Goal: Information Seeking & Learning: Learn about a topic

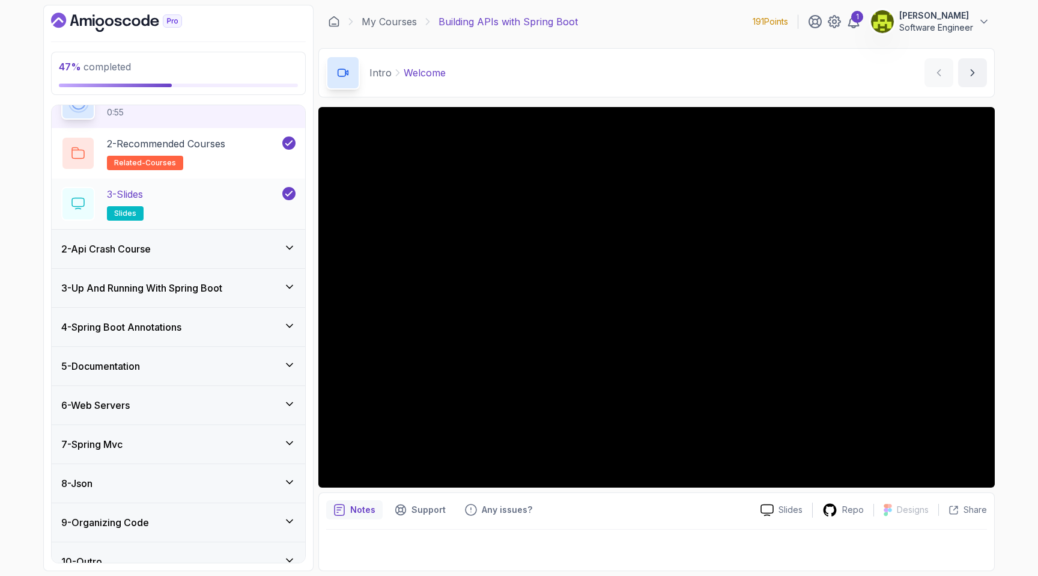
scroll to position [84, 0]
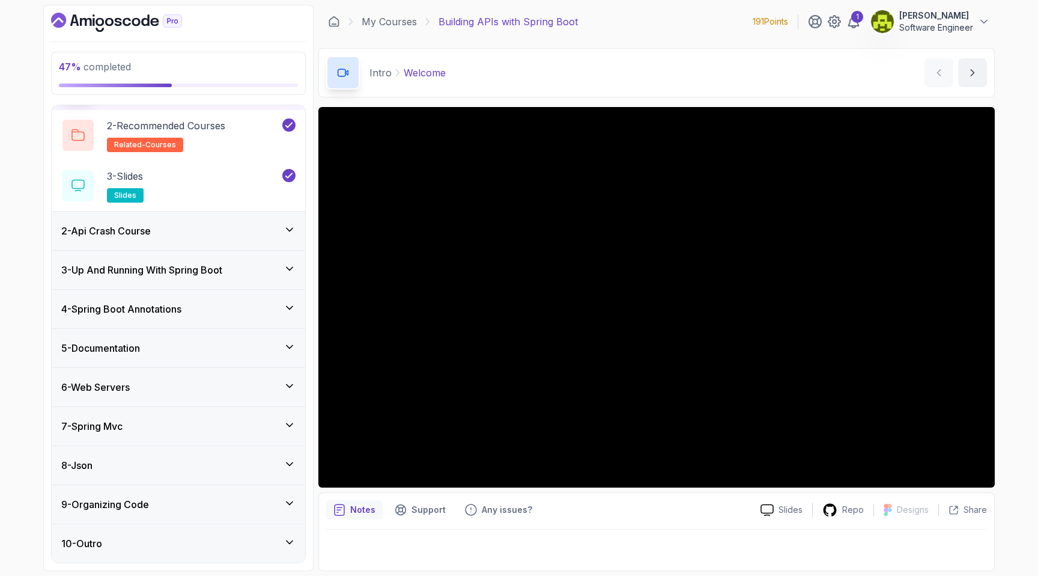
click at [205, 327] on div "4 - Spring Boot Annotations" at bounding box center [179, 309] width 254 height 38
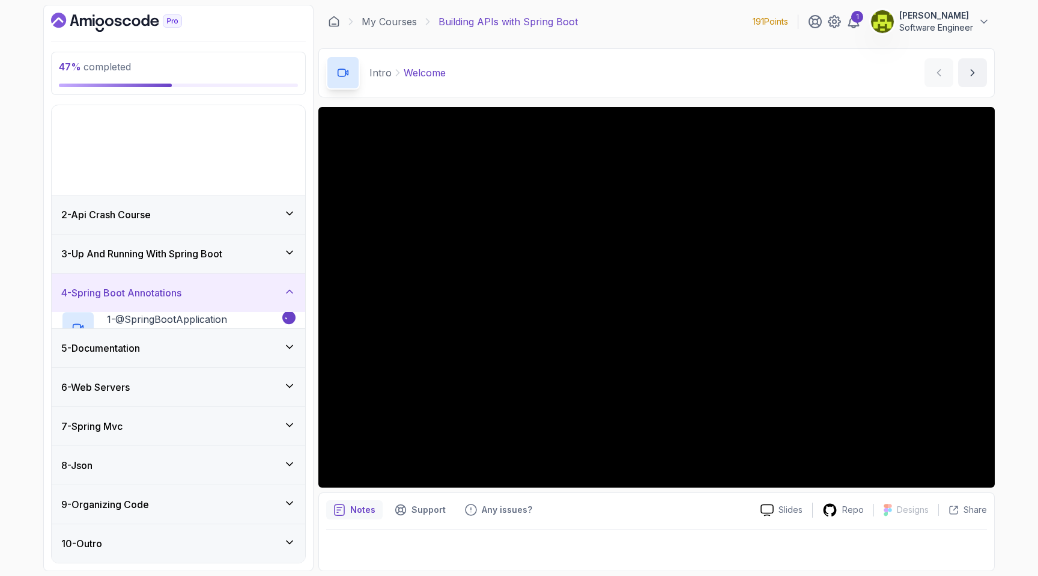
scroll to position [0, 0]
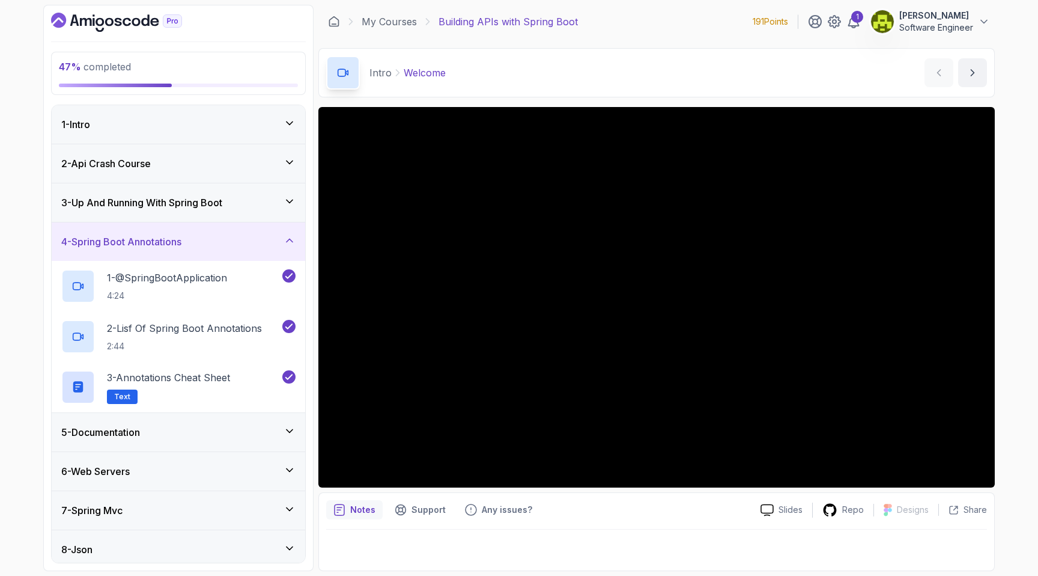
click at [229, 231] on div "4 - Spring Boot Annotations" at bounding box center [179, 241] width 254 height 38
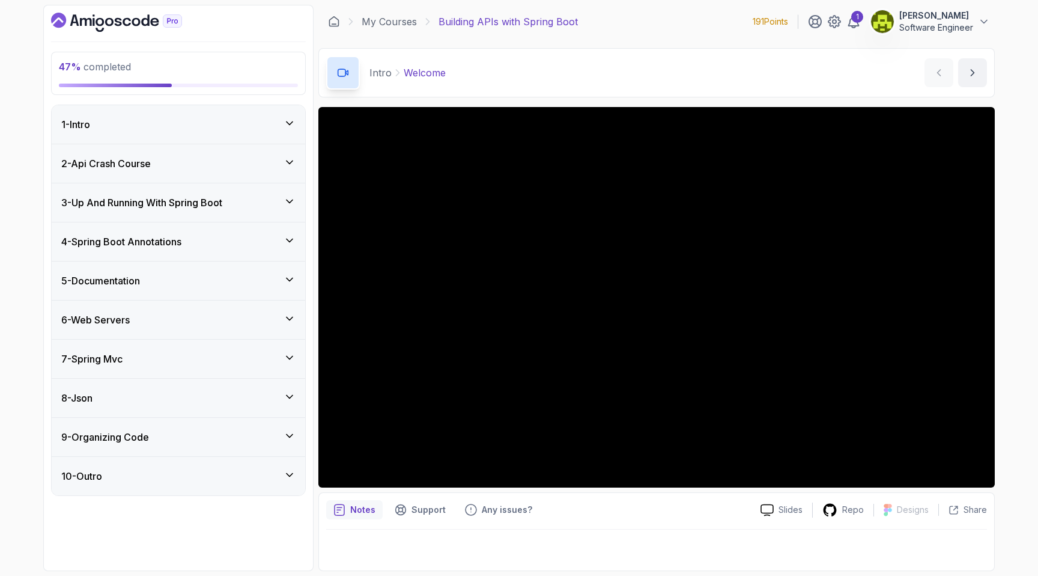
click at [212, 284] on div "5 - Documentation" at bounding box center [178, 280] width 234 height 14
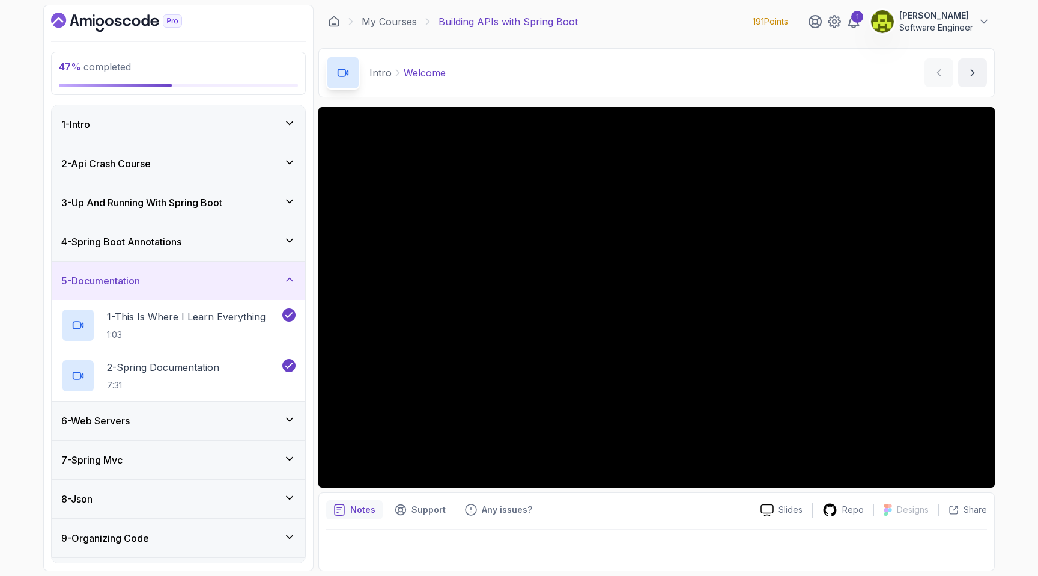
click at [212, 284] on div "5 - Documentation" at bounding box center [178, 280] width 234 height 14
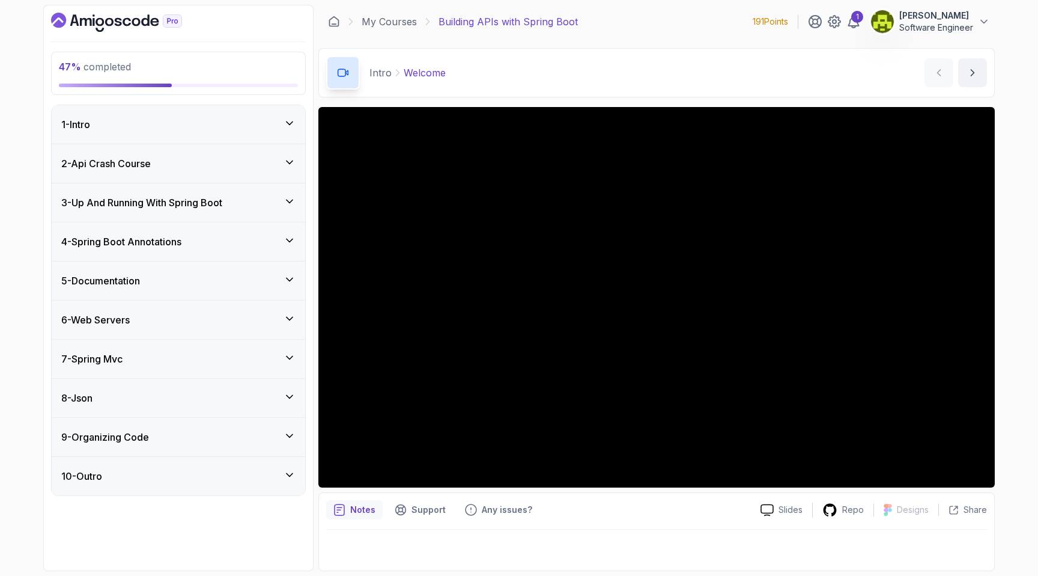
click at [213, 327] on div "6 - Web Servers" at bounding box center [179, 319] width 254 height 38
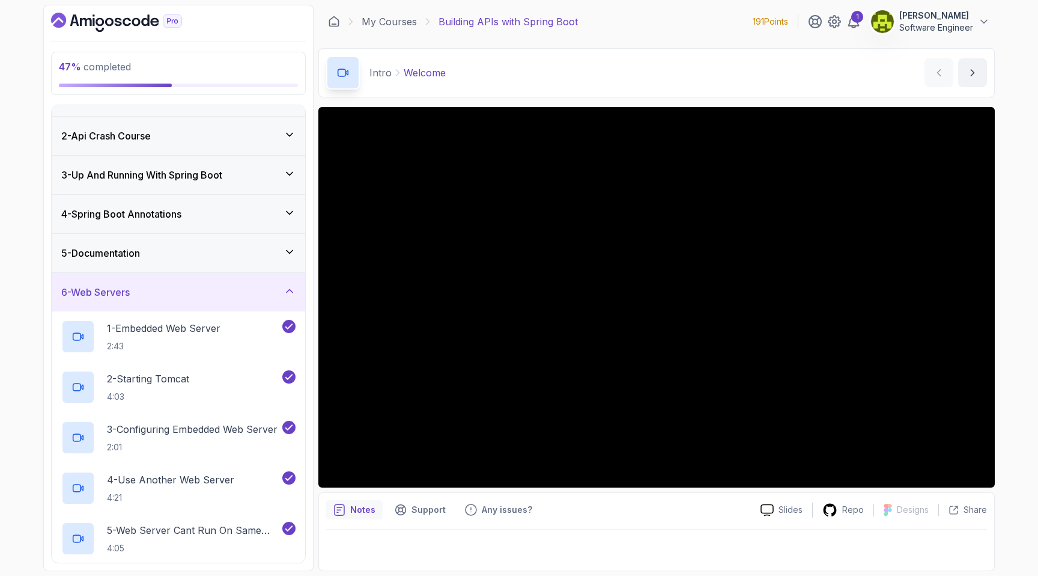
scroll to position [28, 0]
click at [217, 254] on div "5 - Documentation" at bounding box center [178, 252] width 234 height 14
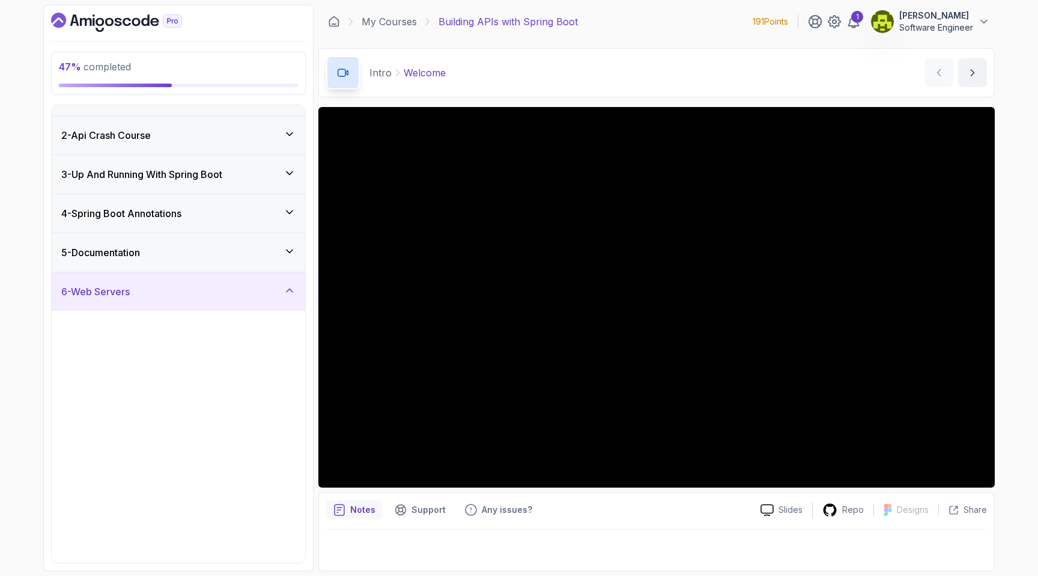
scroll to position [0, 0]
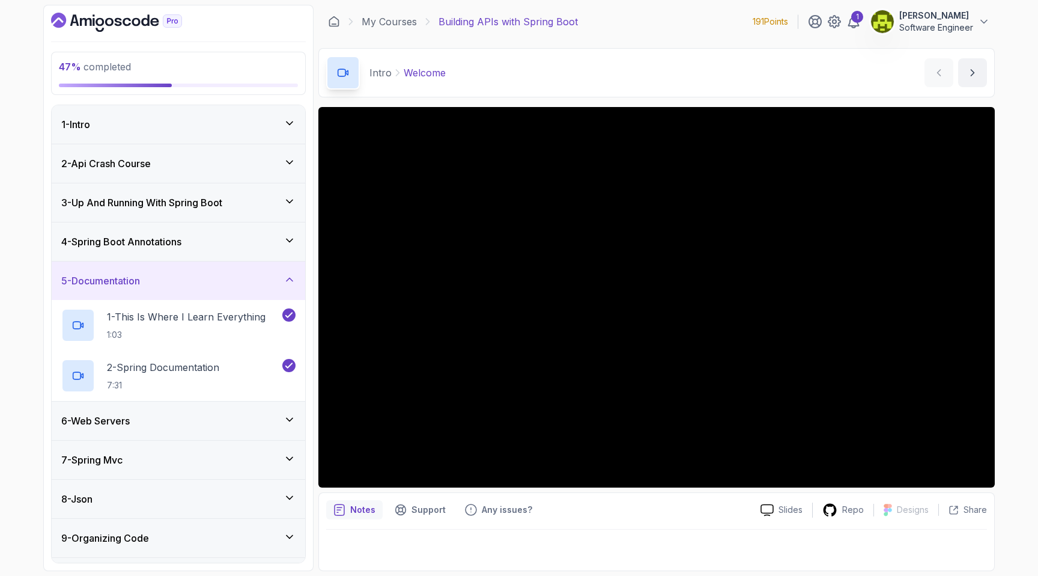
click at [217, 254] on div "4 - Spring Boot Annotations" at bounding box center [179, 241] width 254 height 38
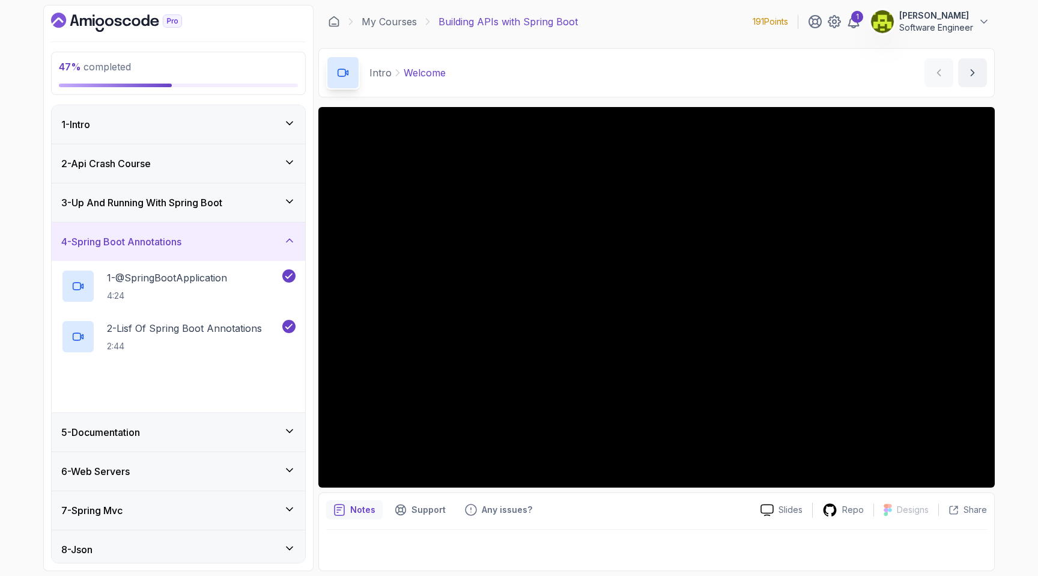
click at [217, 254] on div "4 - Spring Boot Annotations" at bounding box center [179, 241] width 254 height 38
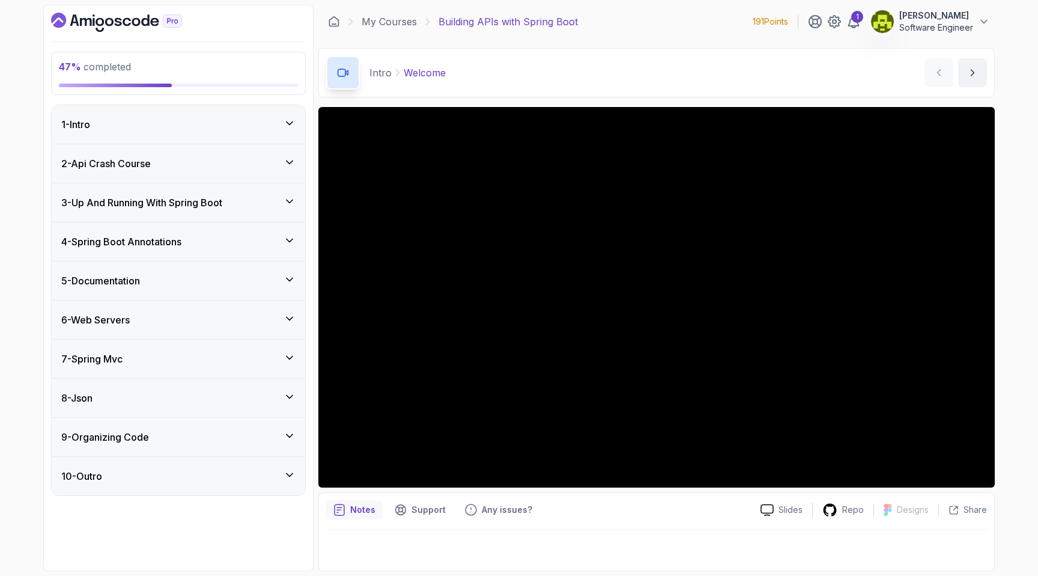
click at [217, 257] on div "4 - Spring Boot Annotations" at bounding box center [179, 241] width 254 height 38
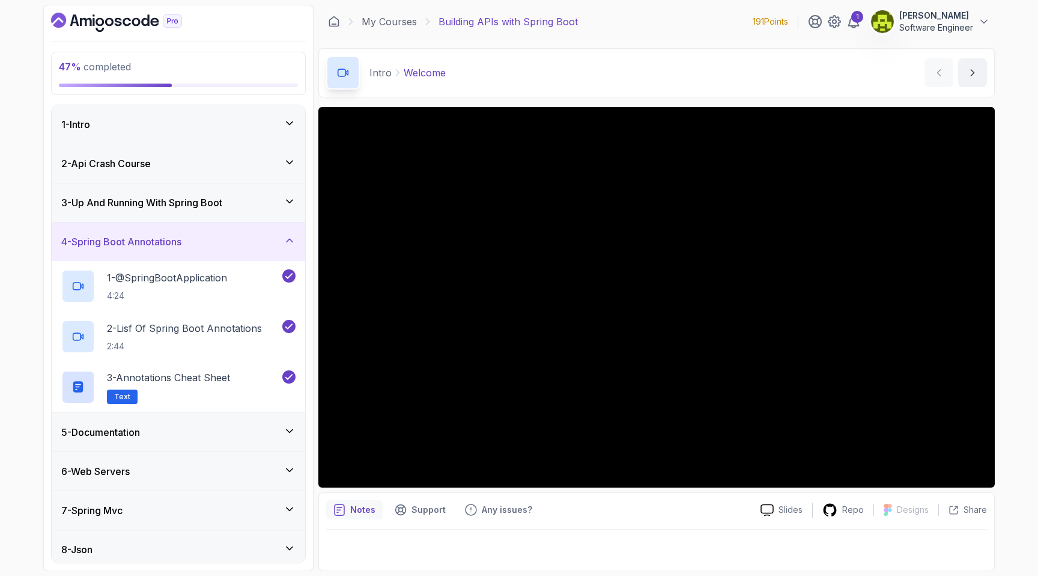
click at [222, 240] on div "4 - Spring Boot Annotations" at bounding box center [178, 241] width 234 height 14
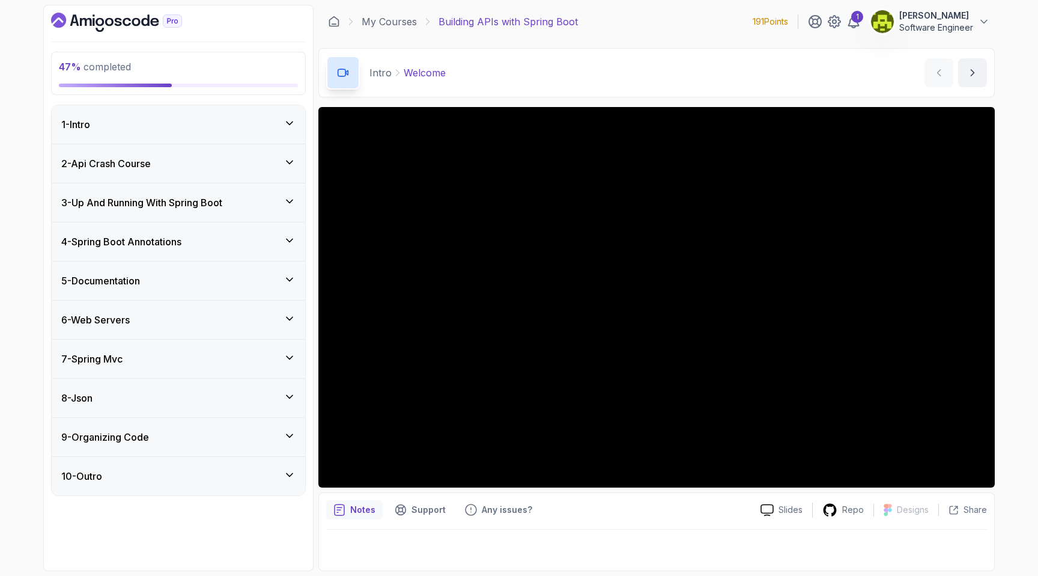
click at [219, 370] on div "7 - Spring Mvc" at bounding box center [179, 359] width 254 height 38
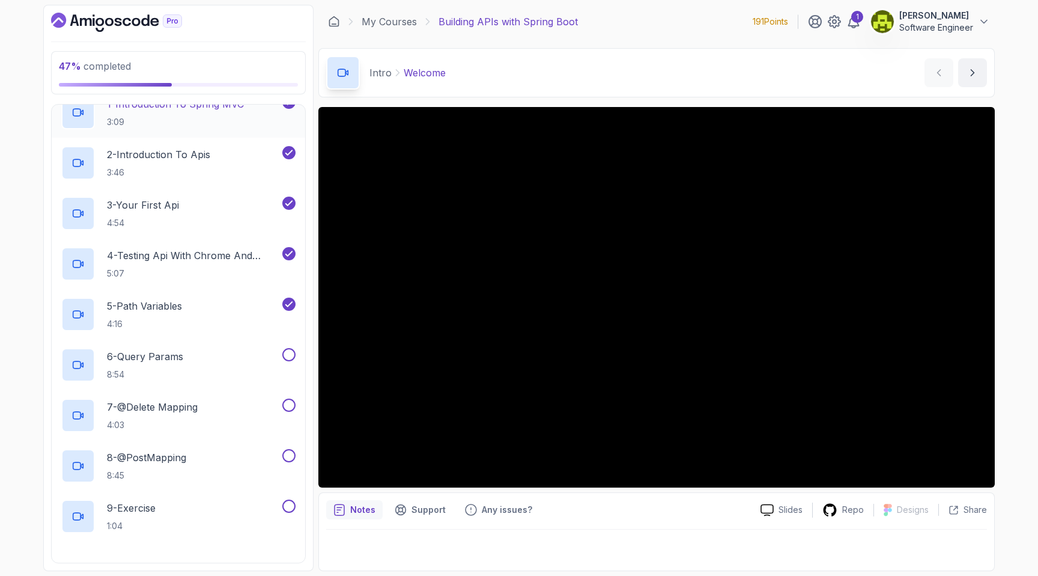
scroll to position [308, 0]
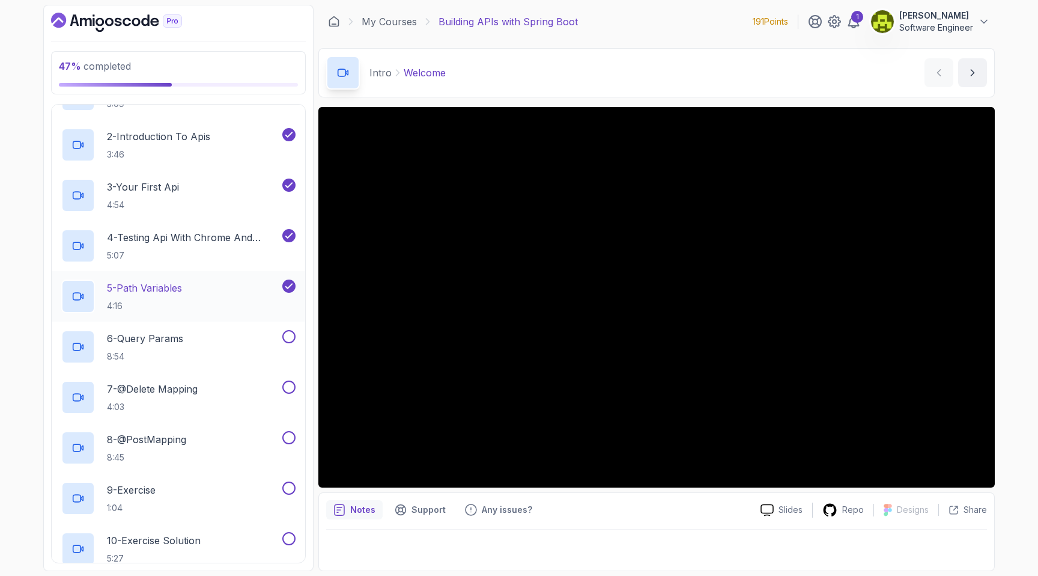
click at [204, 296] on div "5 - Path Variables 4:16" at bounding box center [170, 296] width 219 height 34
click at [233, 344] on div "6 - Query Params 8:54" at bounding box center [170, 347] width 219 height 34
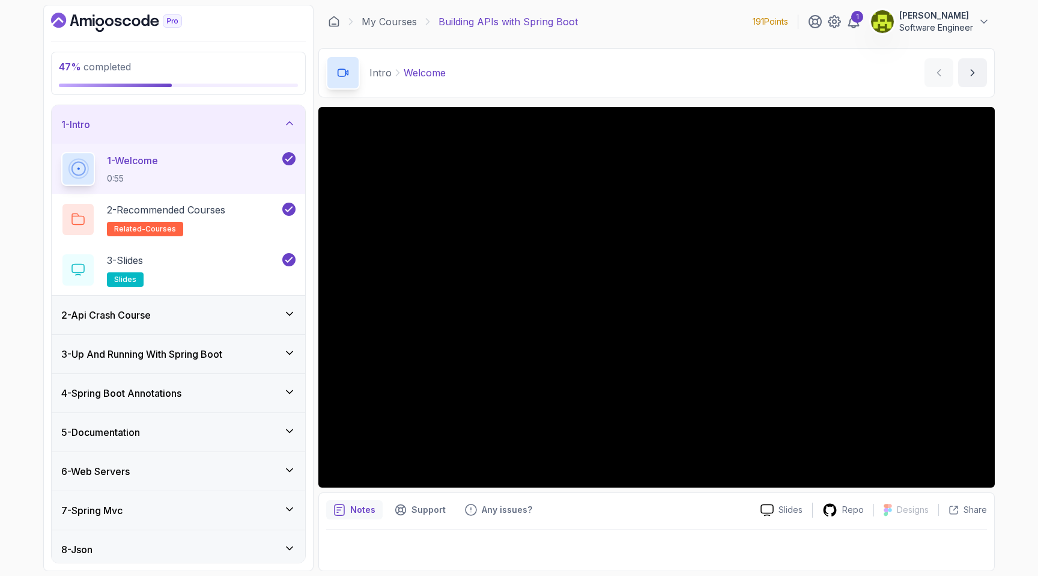
click at [236, 99] on div "47 % completed 1 - Intro 1 - Welcome 0:55 2 - Recommended Courses related-cours…" at bounding box center [178, 288] width 270 height 566
click at [246, 123] on div "1 - Intro" at bounding box center [178, 124] width 234 height 14
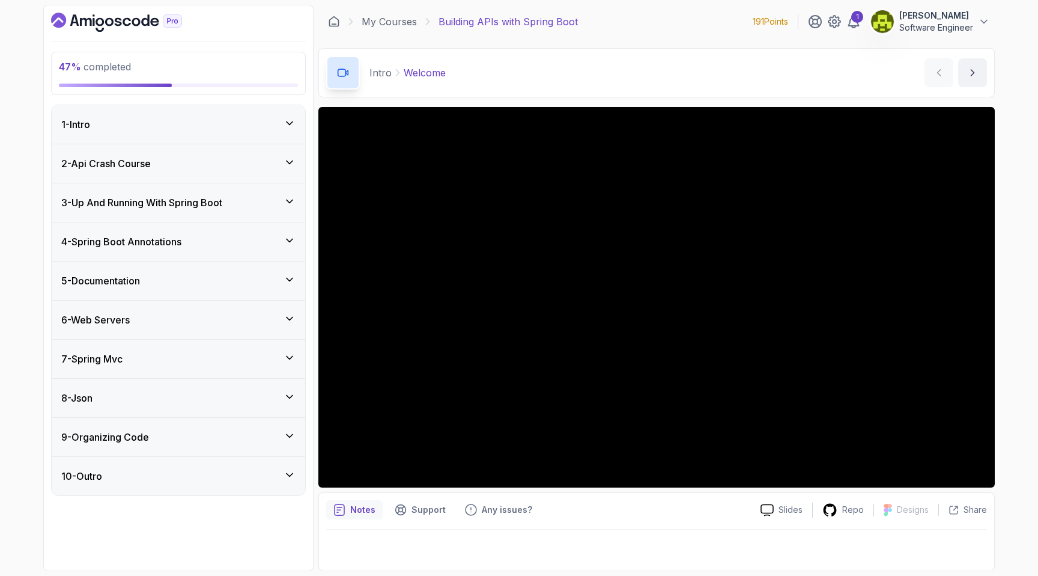
click at [233, 327] on div "6 - Web Servers" at bounding box center [179, 319] width 254 height 38
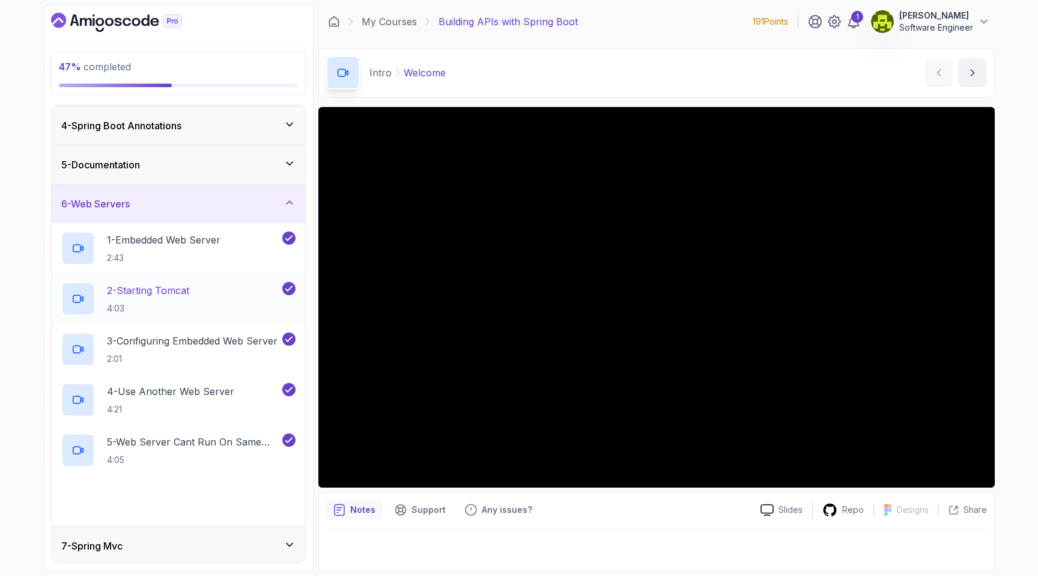
scroll to position [235, 0]
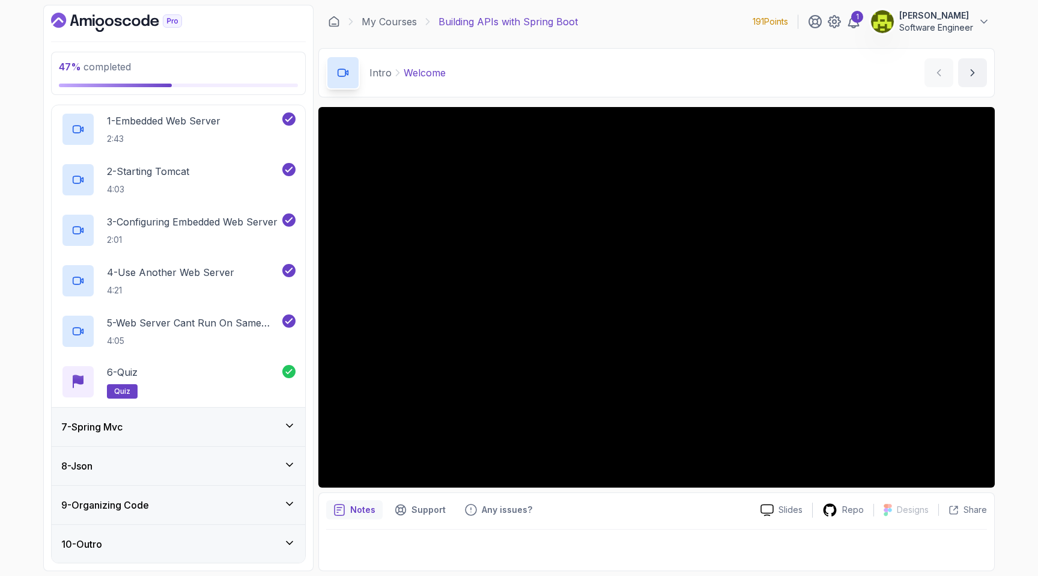
click at [212, 436] on div "7 - Spring Mvc" at bounding box center [179, 426] width 254 height 38
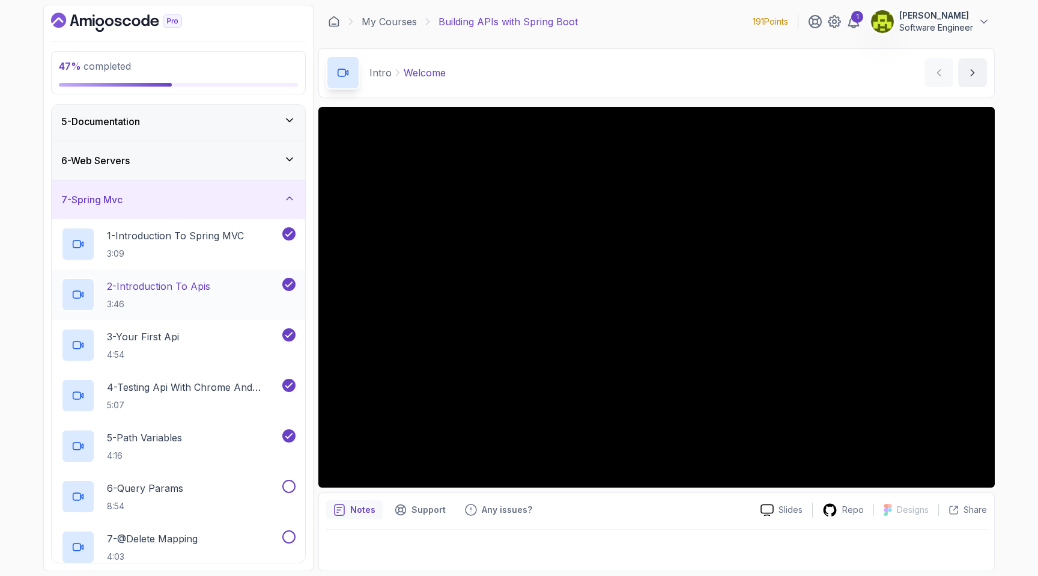
scroll to position [290, 0]
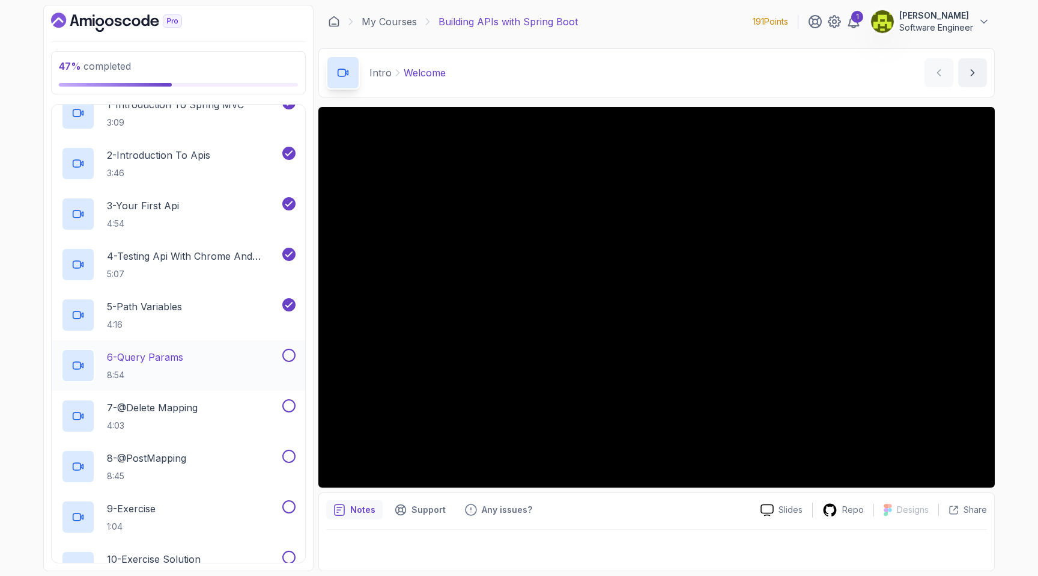
click at [221, 369] on div "6 - Query Params 8:54" at bounding box center [170, 366] width 219 height 34
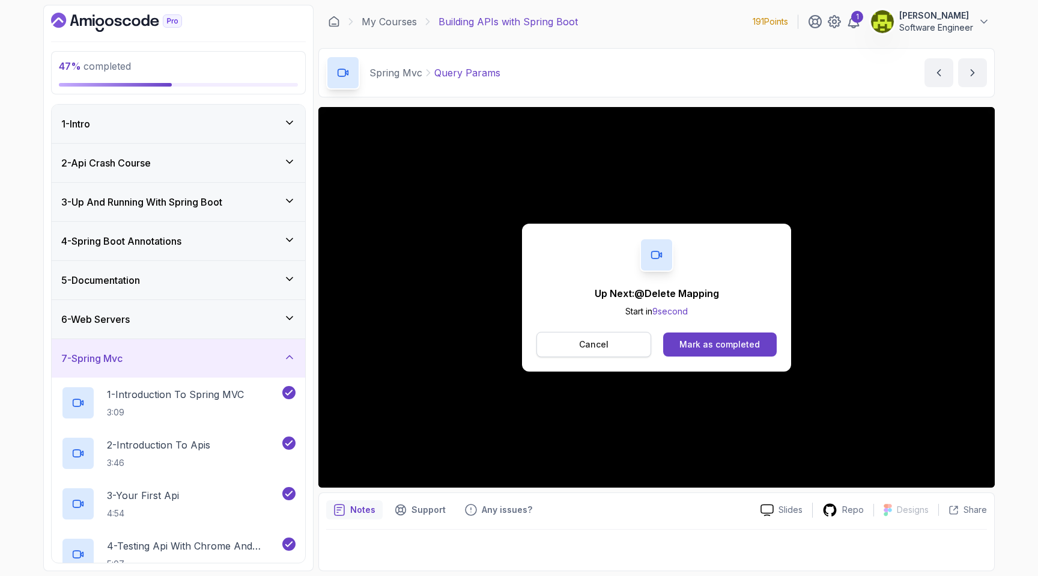
click at [639, 333] on button "Cancel" at bounding box center [594, 344] width 115 height 25
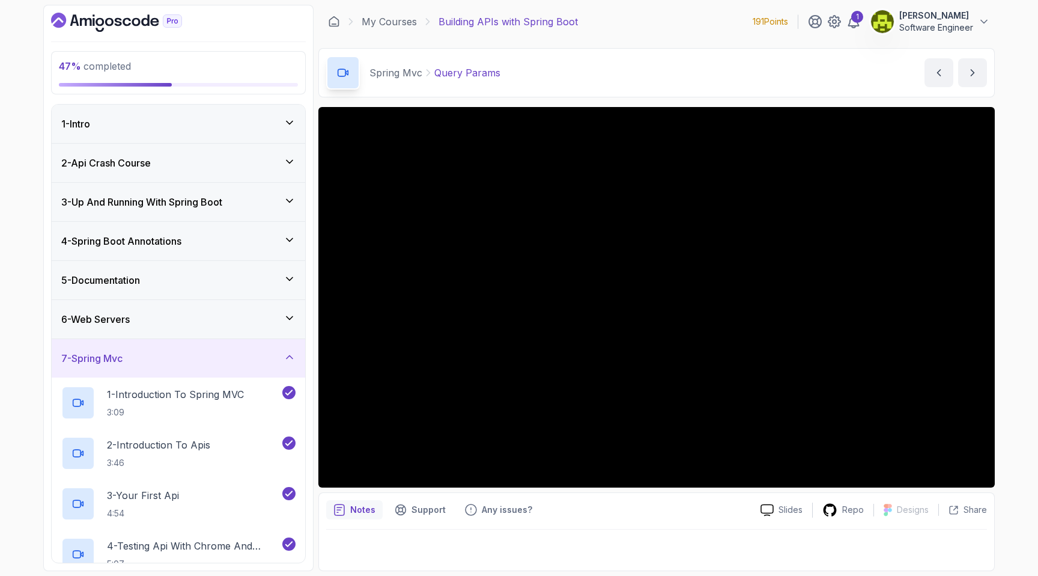
click at [71, 366] on div "7 - Spring Mvc" at bounding box center [179, 358] width 254 height 38
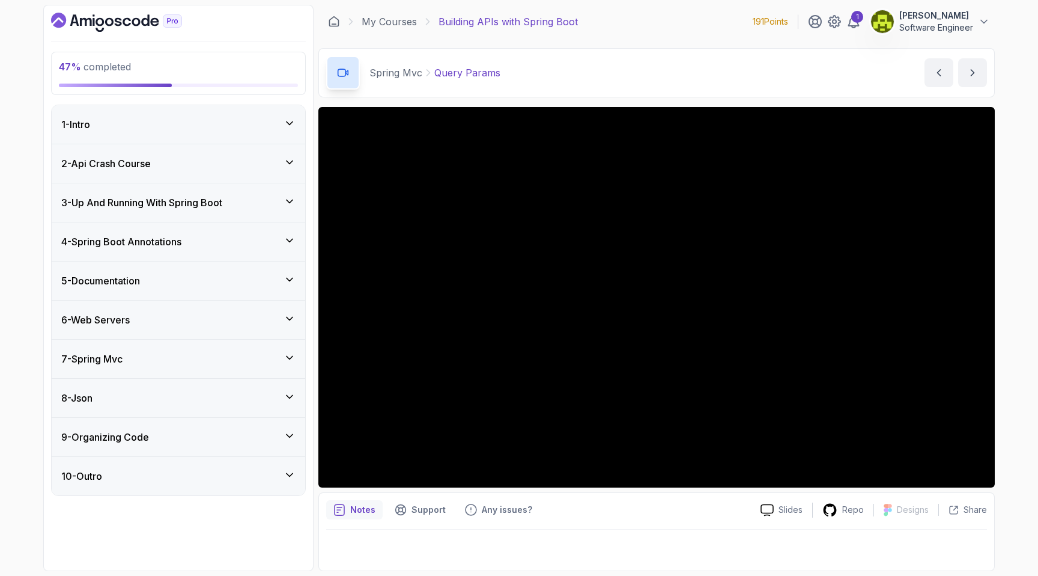
click at [117, 398] on div "8 - Json" at bounding box center [178, 398] width 234 height 14
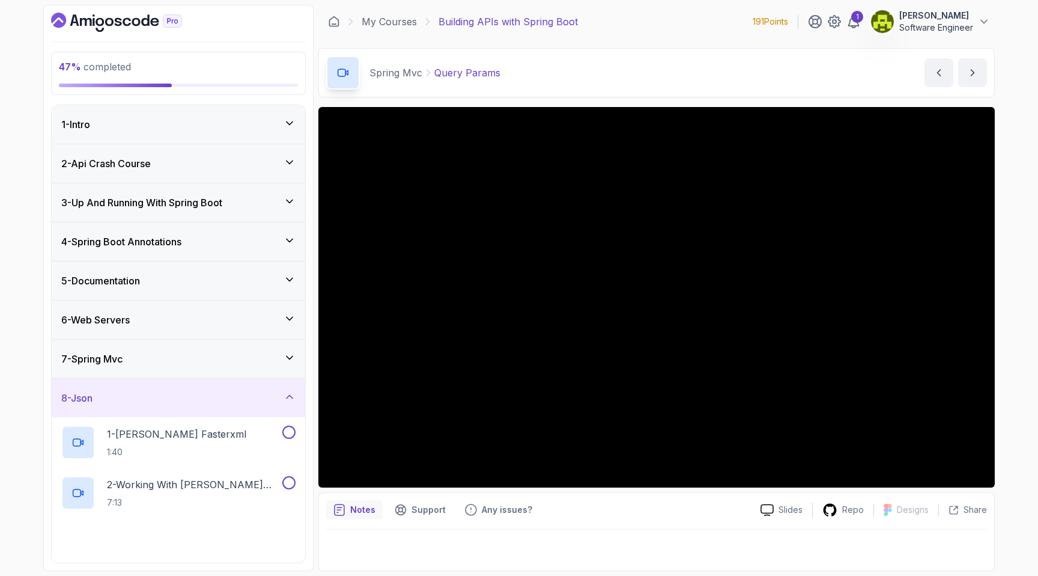
click at [117, 397] on div "8 - Json" at bounding box center [178, 398] width 234 height 14
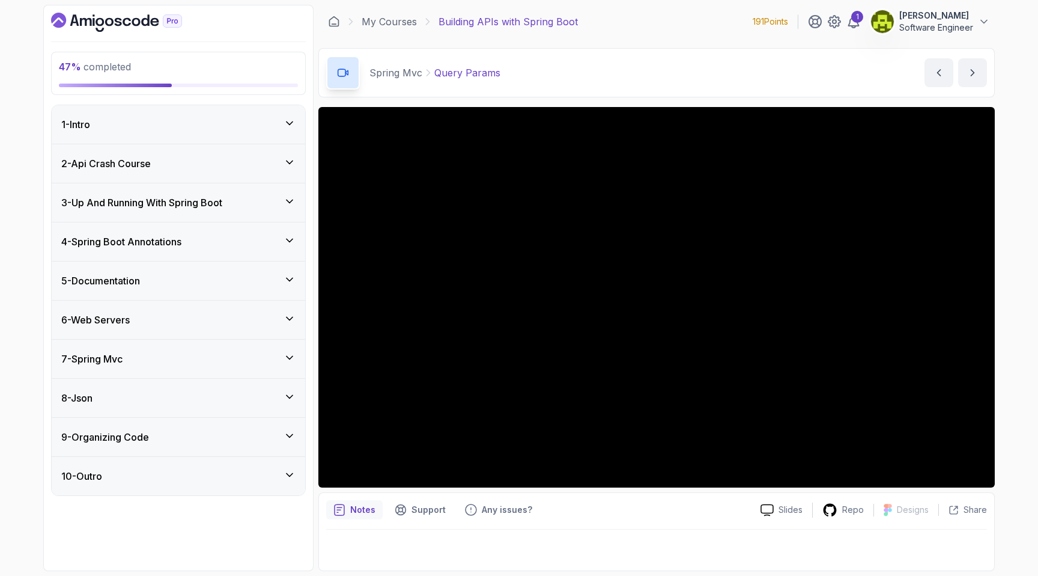
click at [143, 367] on div "7 - Spring Mvc" at bounding box center [179, 359] width 254 height 38
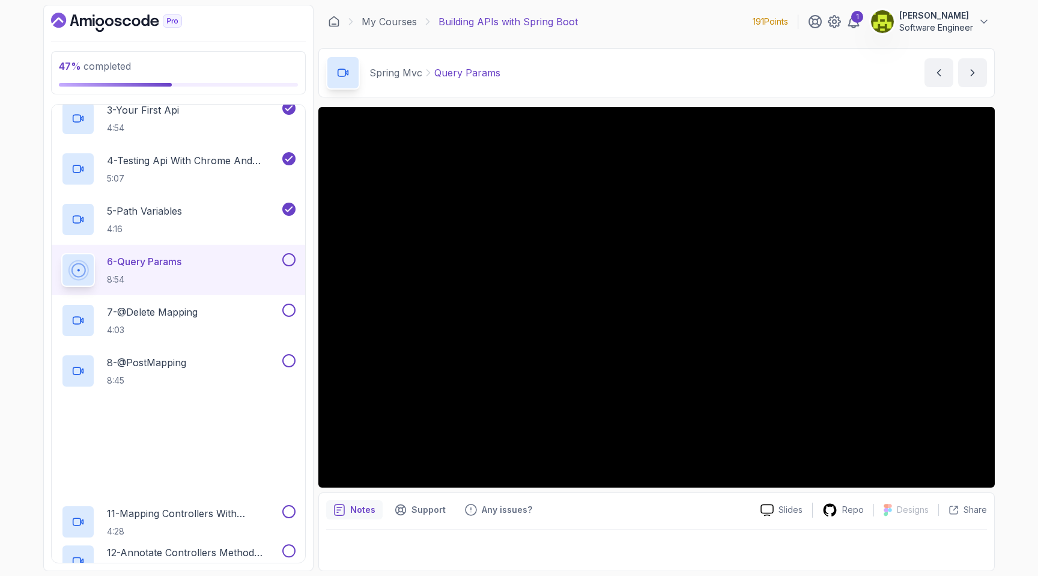
scroll to position [386, 0]
click at [289, 261] on button at bounding box center [288, 258] width 13 height 13
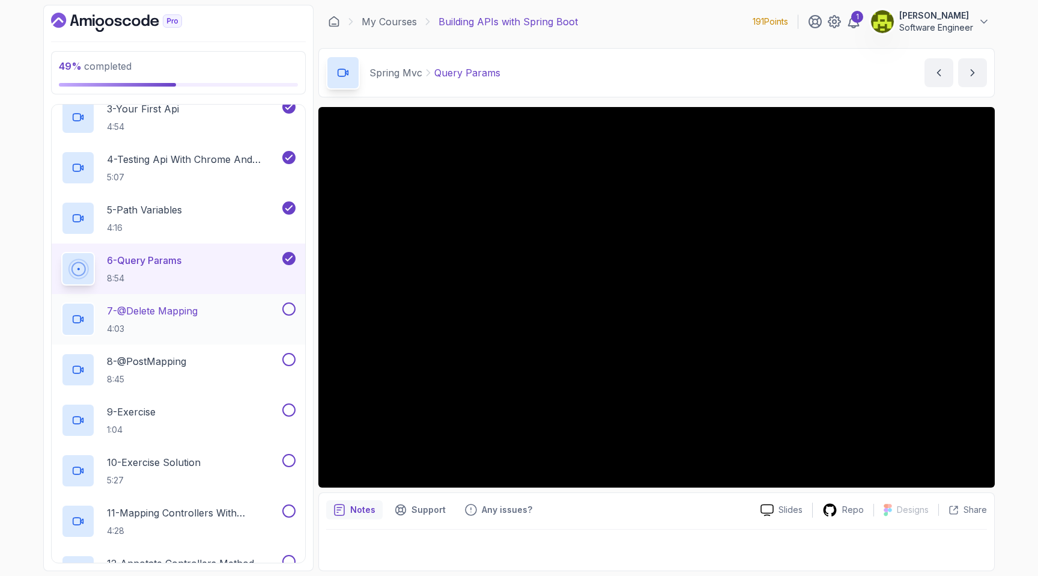
click at [262, 310] on div "7 - @Delete Mapping 4:03" at bounding box center [170, 319] width 219 height 34
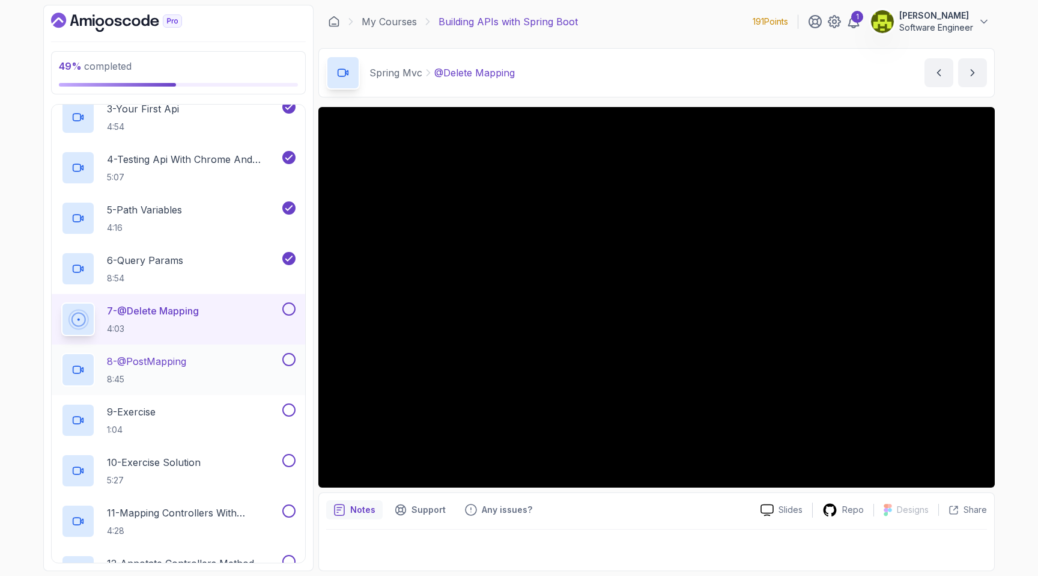
click at [290, 362] on button at bounding box center [288, 359] width 13 height 13
click at [289, 313] on button at bounding box center [288, 308] width 13 height 13
click at [233, 424] on div "9 - Exercise 1:04" at bounding box center [170, 420] width 219 height 34
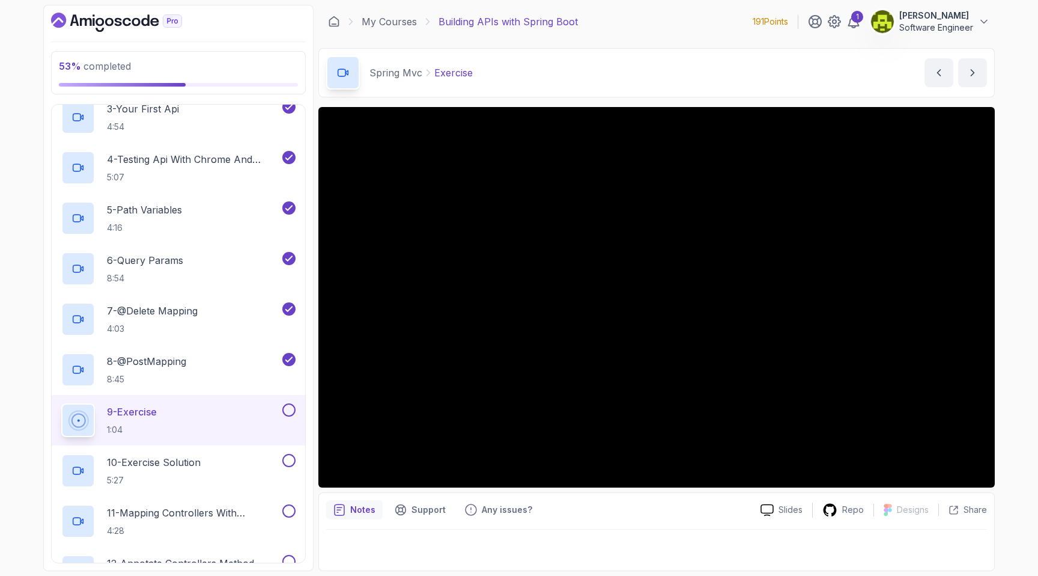
click at [288, 412] on button at bounding box center [288, 409] width 13 height 13
click at [198, 472] on h2 "10 - Exercise Solution 5:27" at bounding box center [154, 470] width 94 height 31
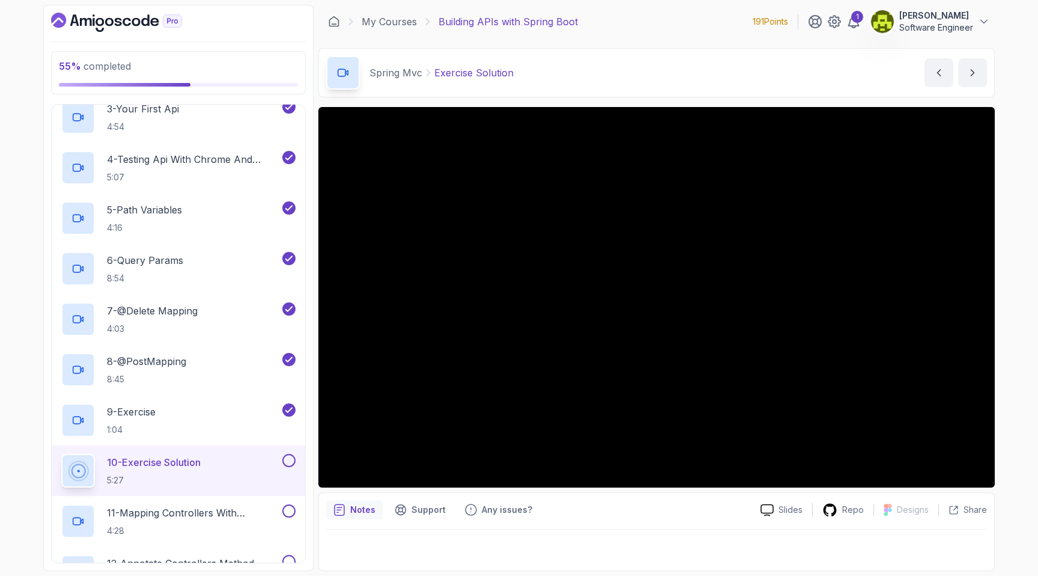
click at [284, 459] on button at bounding box center [288, 460] width 13 height 13
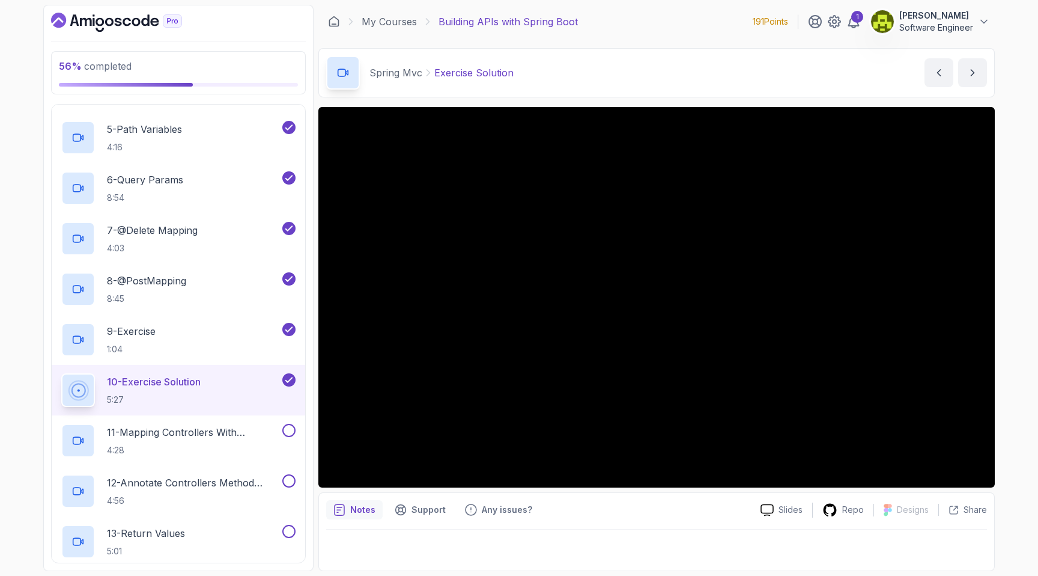
scroll to position [513, 0]
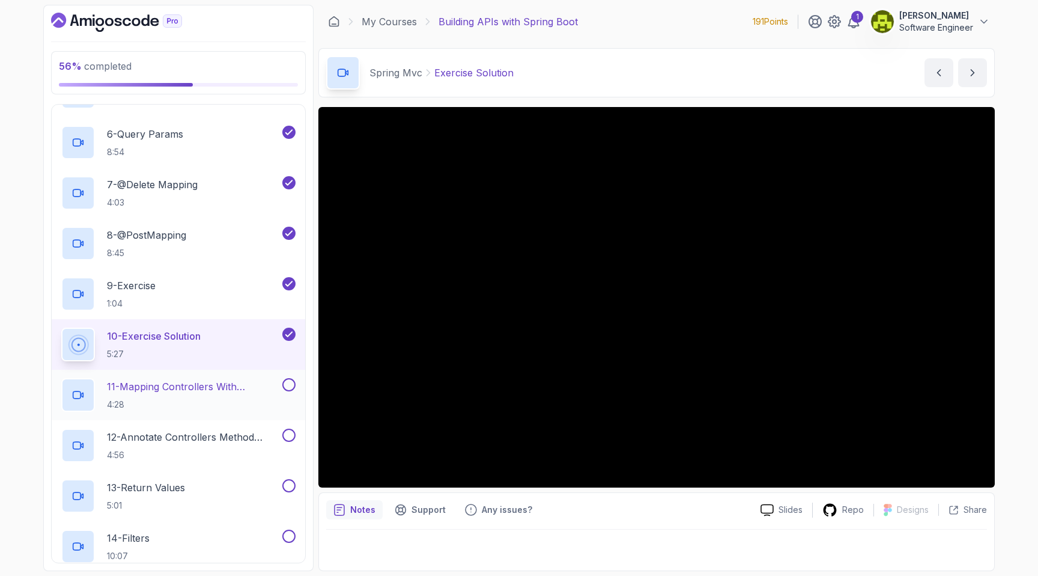
click at [216, 400] on p "4:28" at bounding box center [193, 404] width 173 height 12
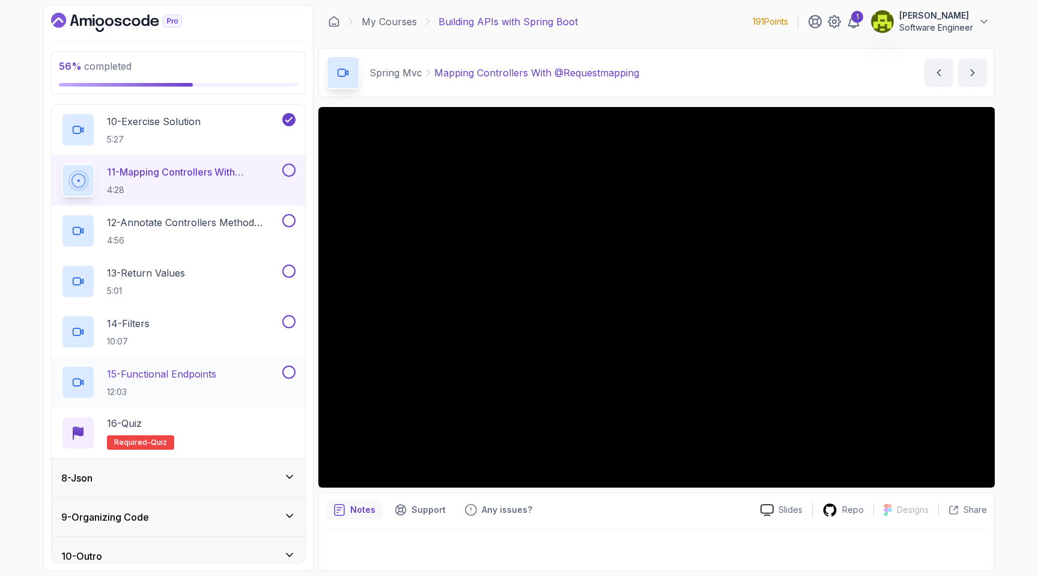
scroll to position [729, 0]
click at [292, 170] on button at bounding box center [288, 167] width 13 height 13
click at [193, 417] on div "16 - Quiz Required- quiz" at bounding box center [178, 430] width 234 height 34
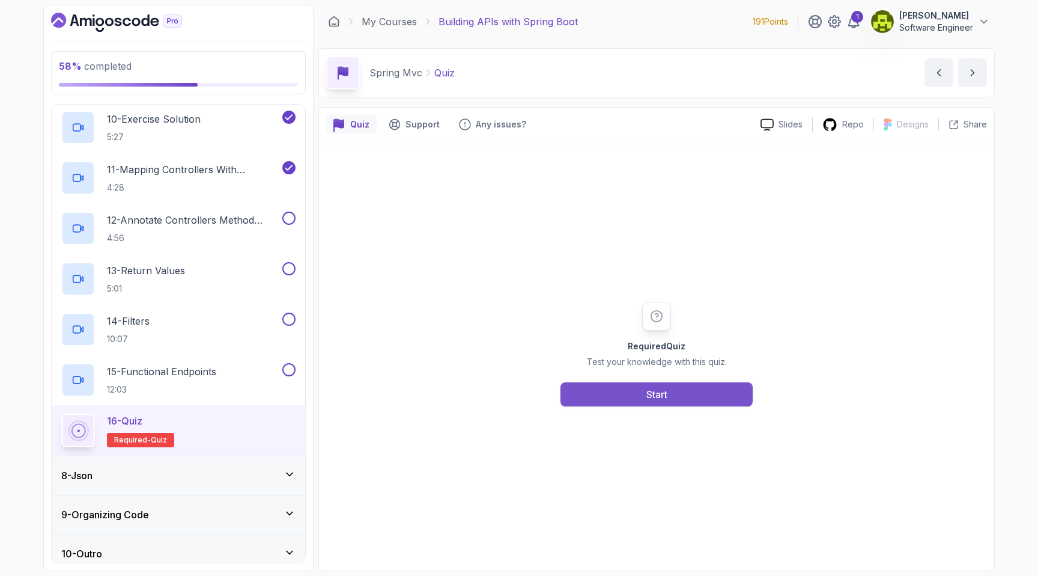
click at [641, 384] on button "Start" at bounding box center [657, 394] width 192 height 24
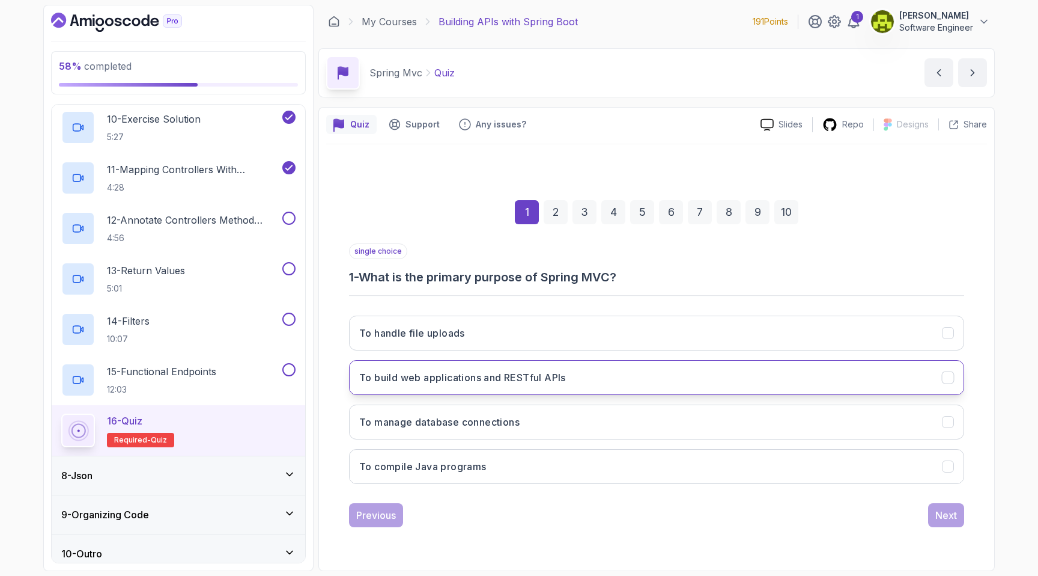
click at [534, 385] on button "To build web applications and RESTful APIs" at bounding box center [656, 377] width 615 height 35
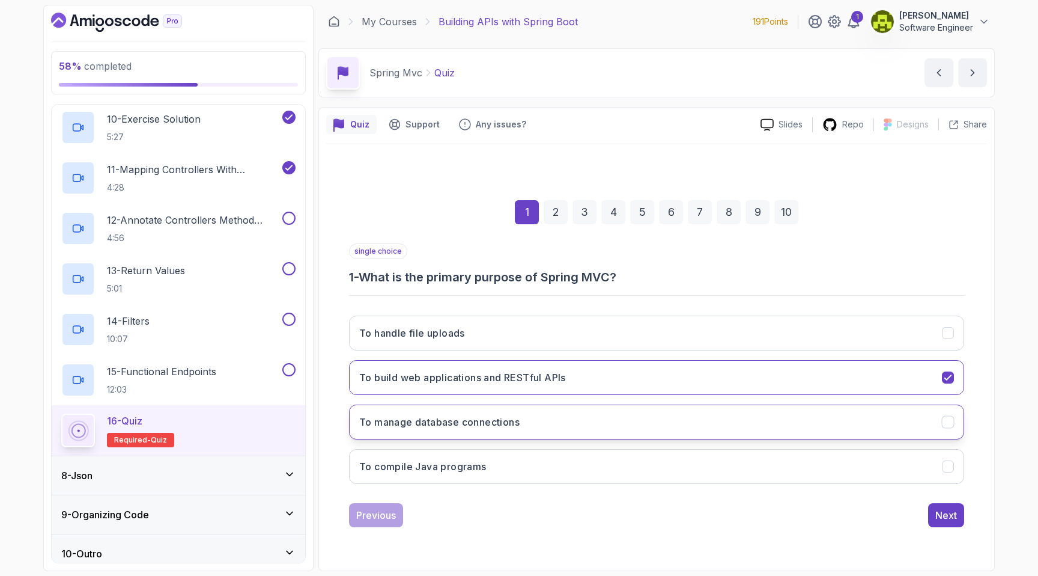
click at [919, 426] on button "To manage database connections" at bounding box center [656, 421] width 615 height 35
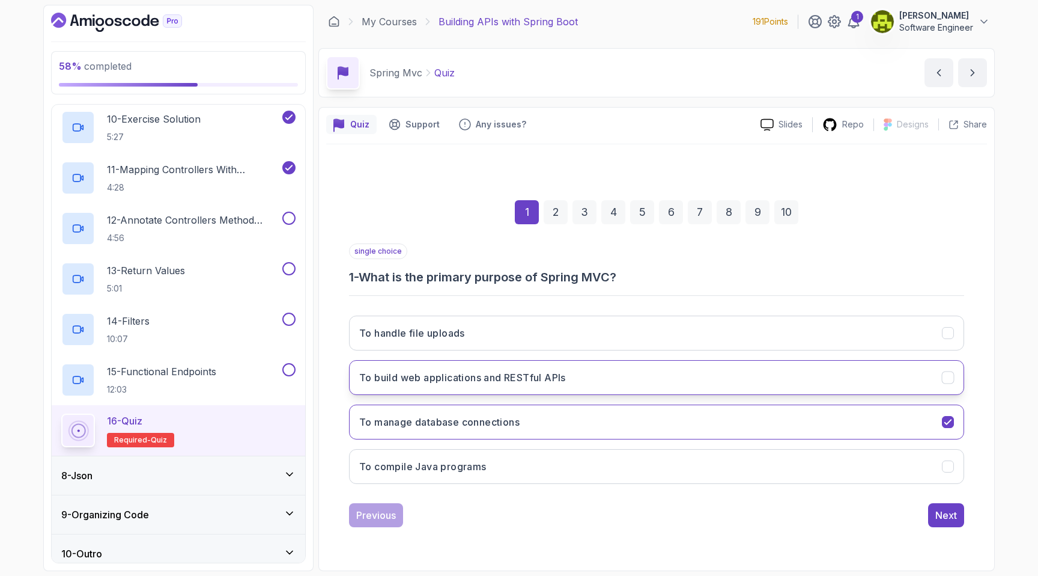
click at [928, 391] on button "To build web applications and RESTful APIs" at bounding box center [656, 377] width 615 height 35
click at [940, 518] on div "Next" at bounding box center [947, 515] width 22 height 14
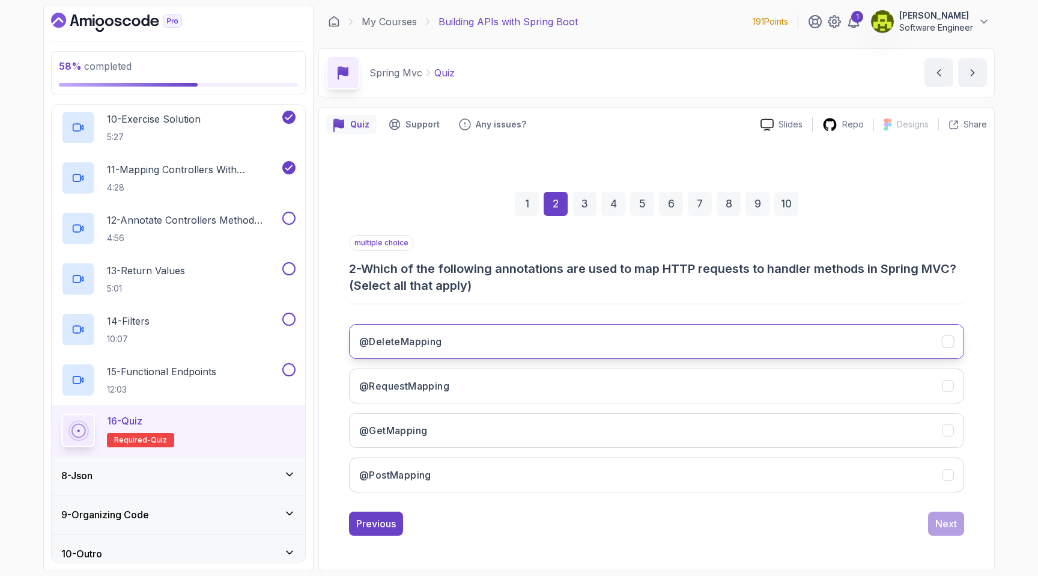
click at [541, 332] on button "@DeleteMapping" at bounding box center [656, 341] width 615 height 35
click at [535, 380] on button "@RequestMapping" at bounding box center [656, 385] width 615 height 35
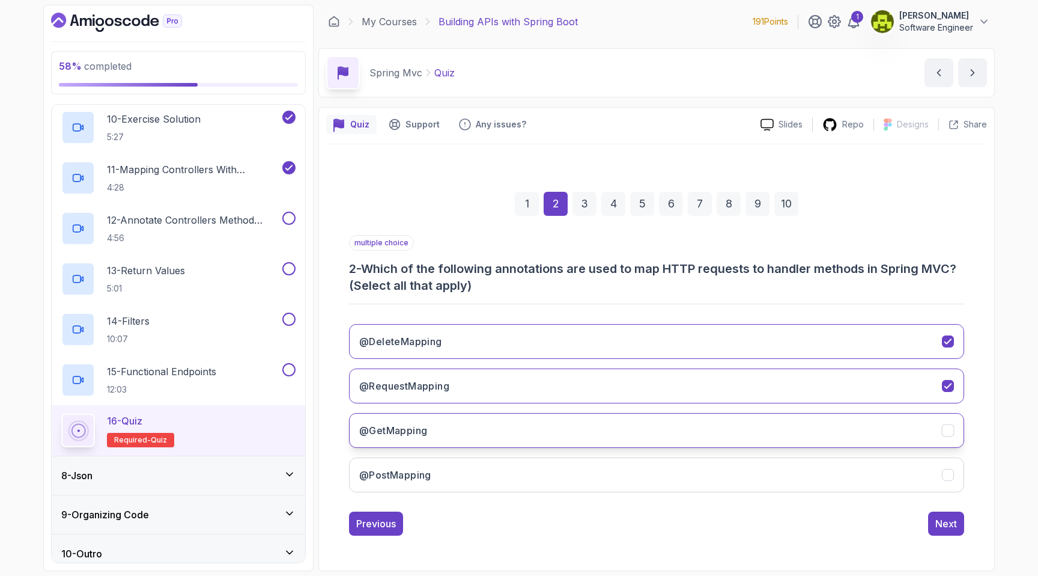
click at [536, 424] on button "@GetMapping" at bounding box center [656, 430] width 615 height 35
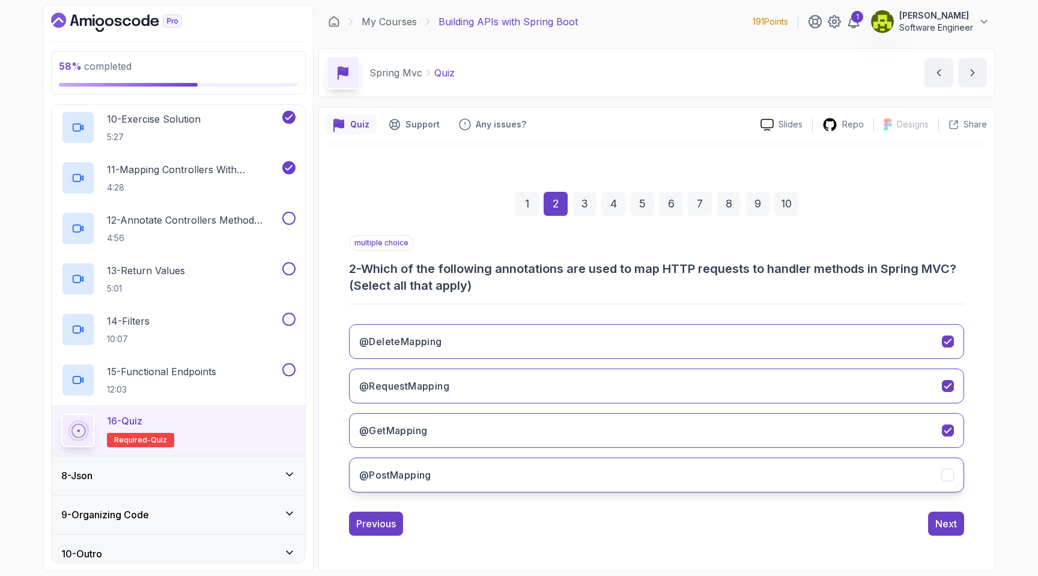
click at [542, 471] on button "@PostMapping" at bounding box center [656, 474] width 615 height 35
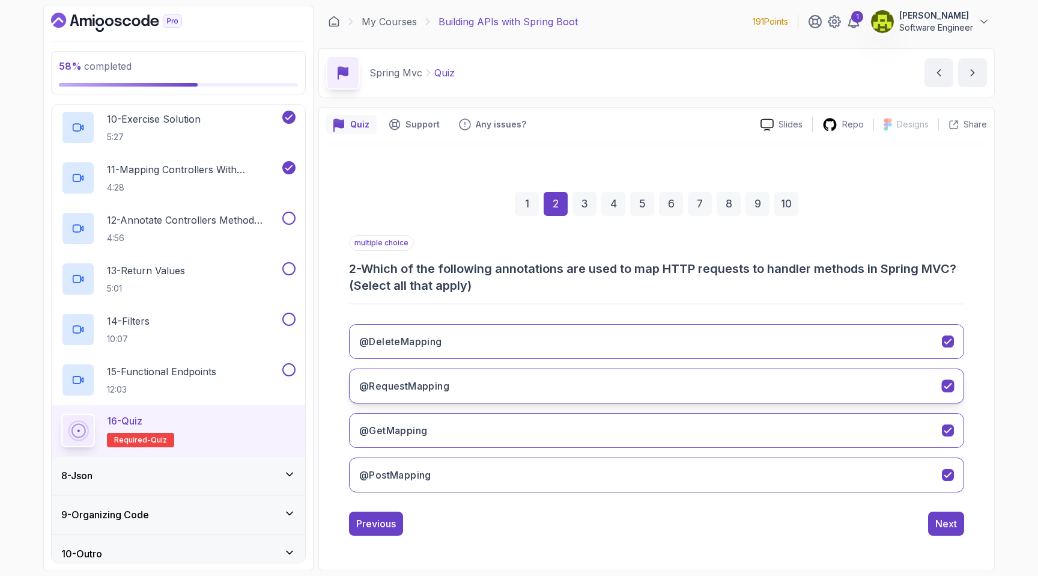
click at [604, 393] on button "@RequestMapping" at bounding box center [656, 385] width 615 height 35
click at [946, 525] on div "Next" at bounding box center [947, 523] width 22 height 14
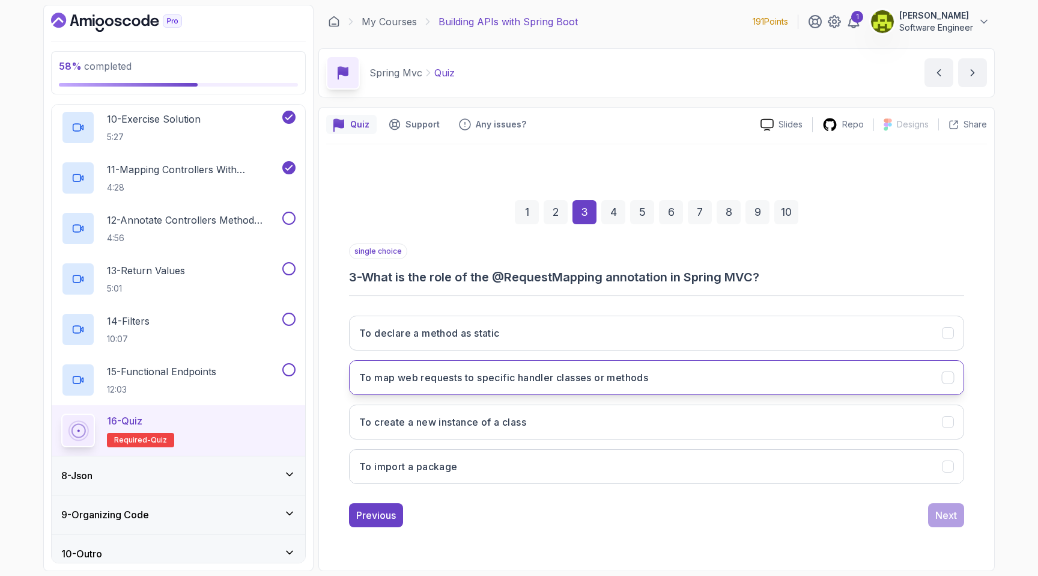
click at [550, 385] on button "To map web requests to specific handler classes or methods" at bounding box center [656, 377] width 615 height 35
click at [946, 511] on div "Next" at bounding box center [947, 515] width 22 height 14
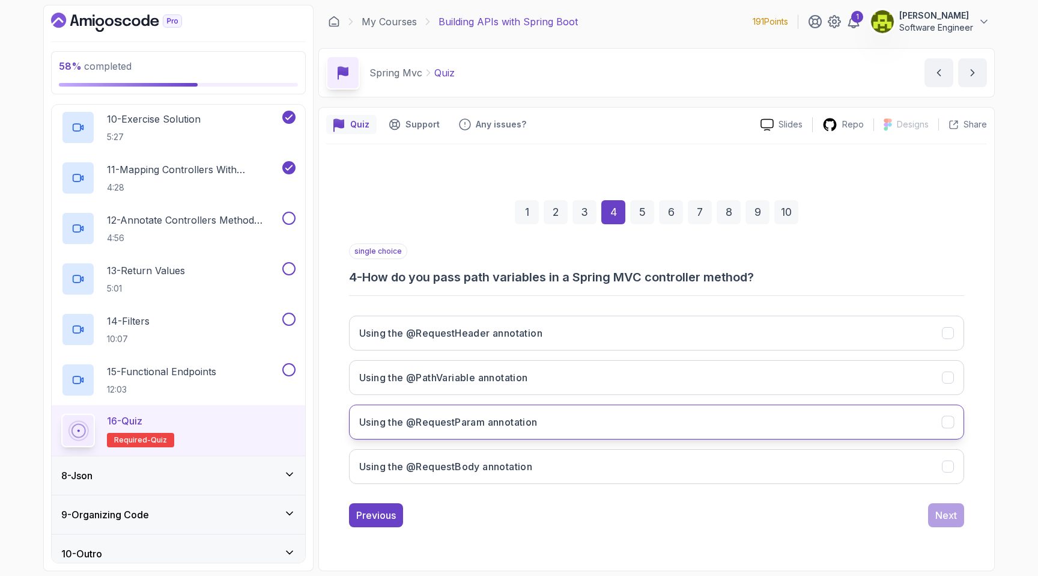
click at [544, 419] on button "Using the @RequestParam annotation" at bounding box center [656, 421] width 615 height 35
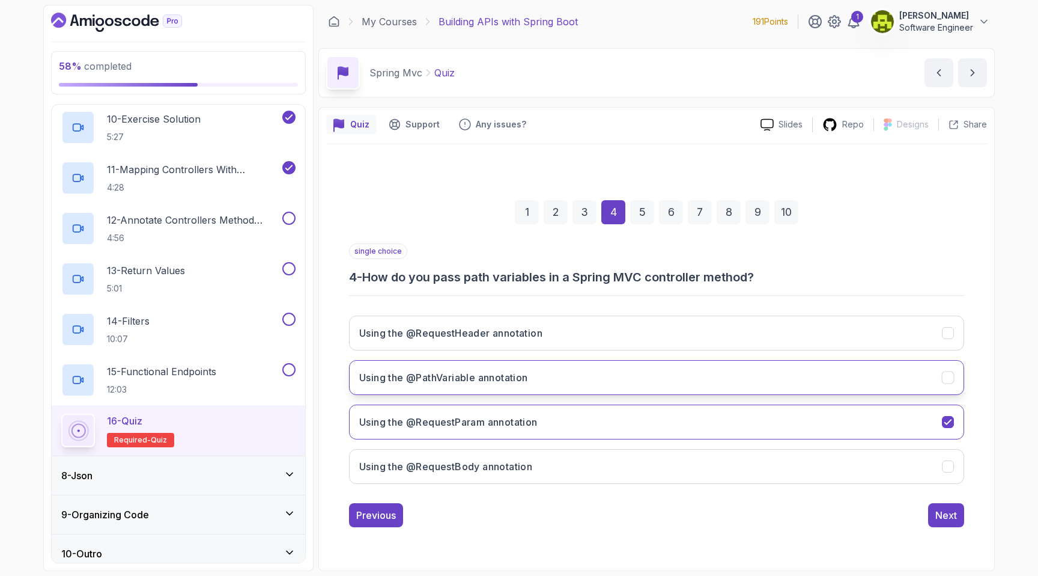
click at [546, 393] on button "Using the @PathVariable annotation" at bounding box center [656, 377] width 615 height 35
click at [939, 513] on div "Next" at bounding box center [947, 515] width 22 height 14
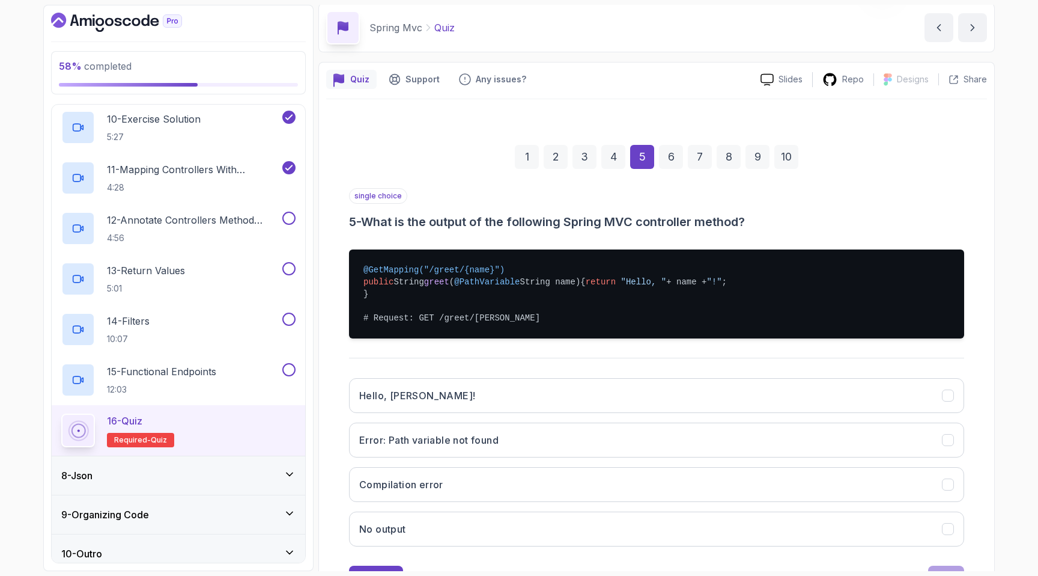
scroll to position [46, 0]
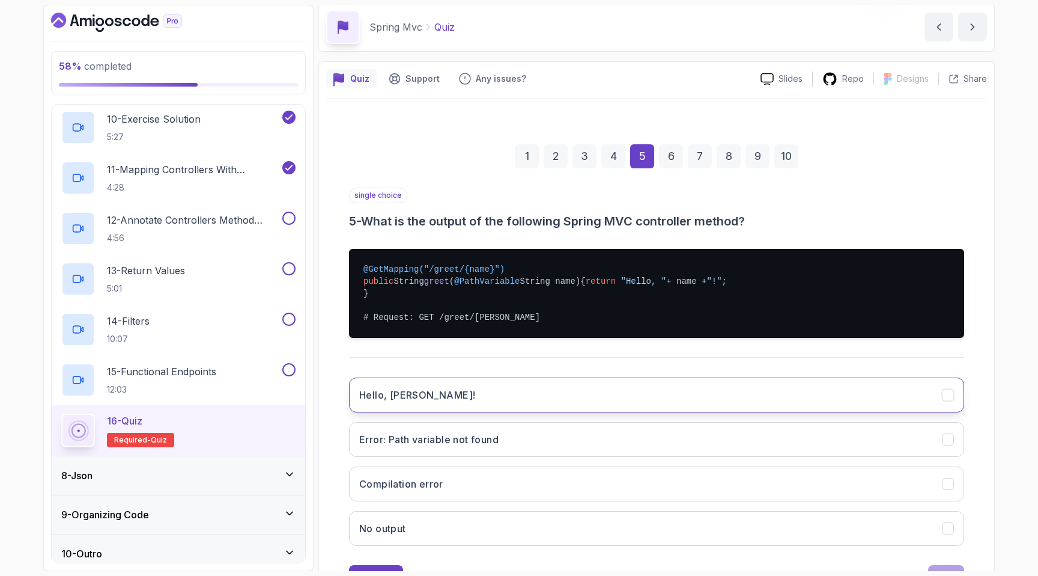
click at [460, 410] on button "Hello, [PERSON_NAME]!" at bounding box center [656, 394] width 615 height 35
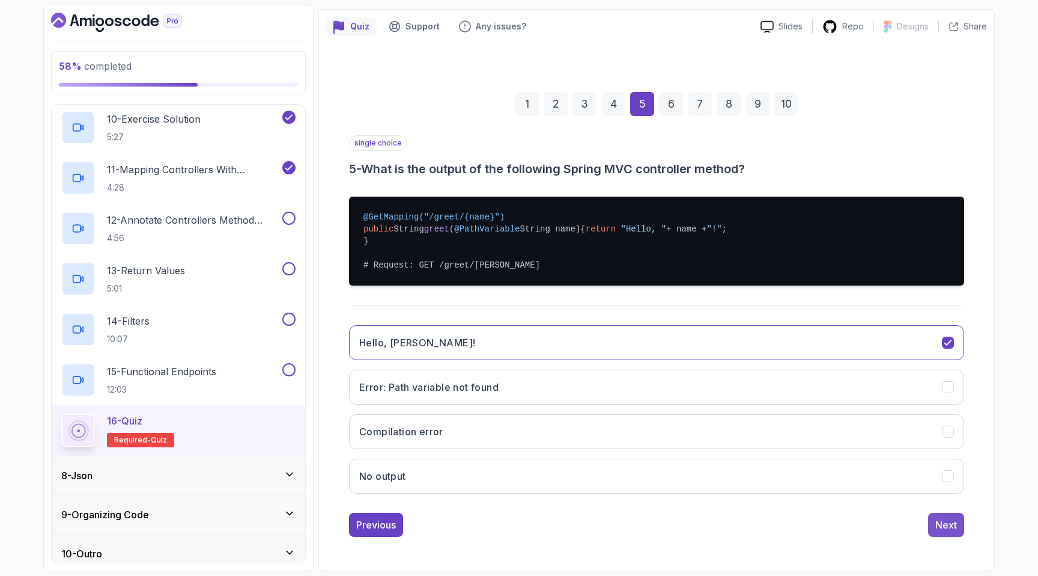
click at [945, 522] on div "Next" at bounding box center [947, 524] width 22 height 14
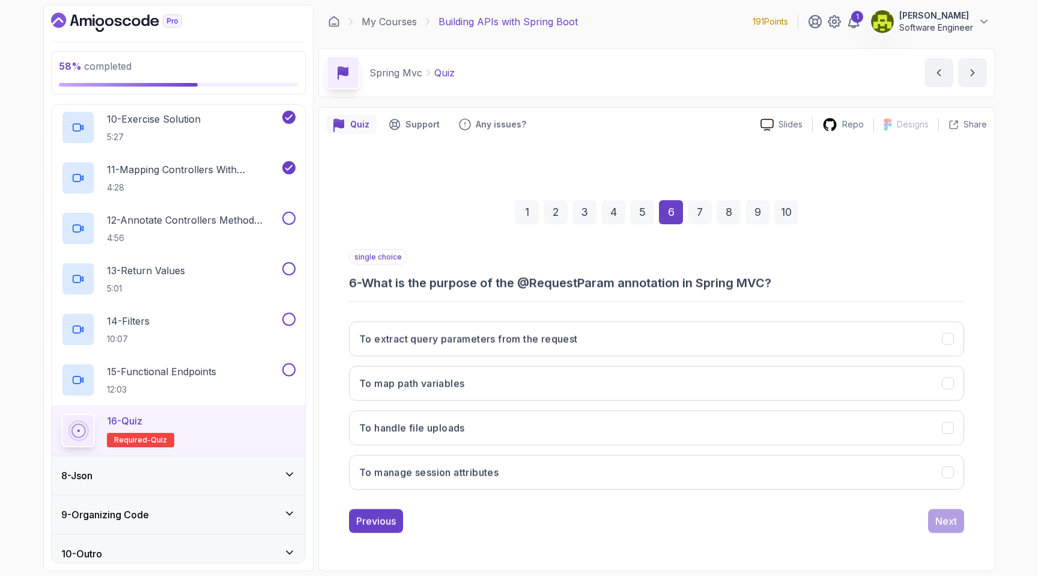
scroll to position [0, 0]
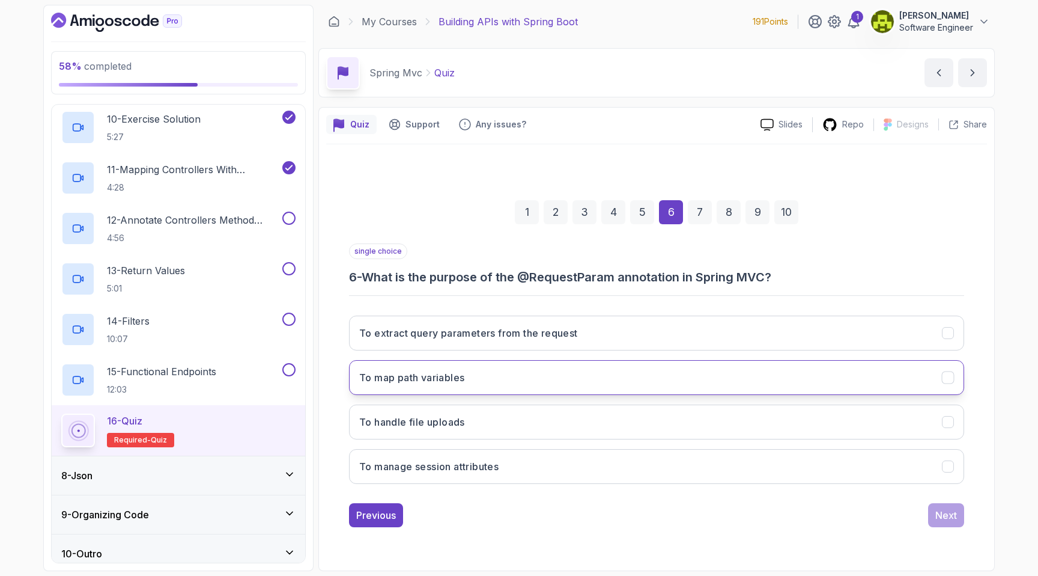
click at [552, 391] on button "To map path variables" at bounding box center [656, 377] width 615 height 35
click at [937, 520] on div "Next" at bounding box center [947, 515] width 22 height 14
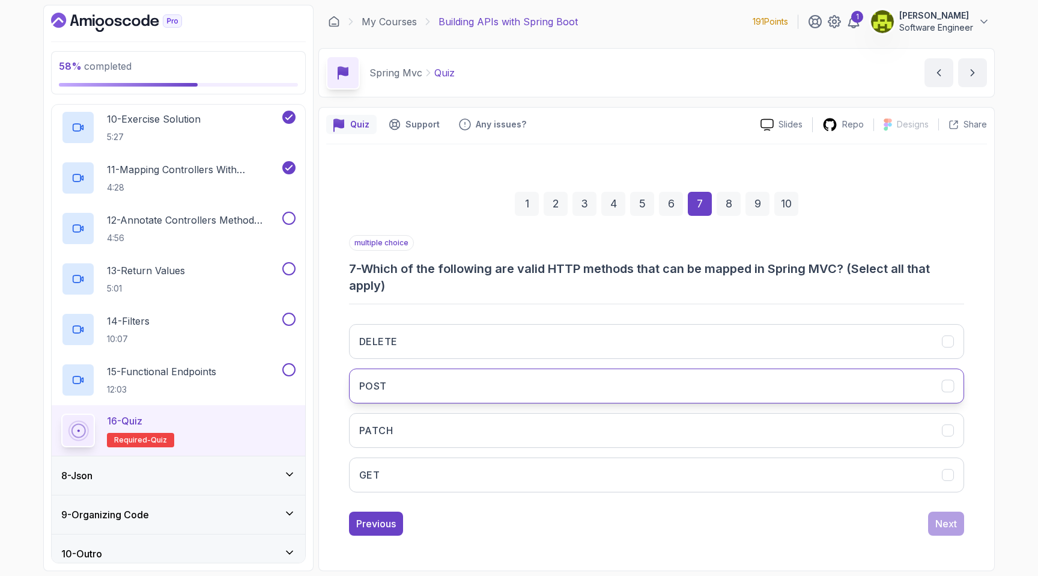
click at [436, 384] on button "POST" at bounding box center [656, 385] width 615 height 35
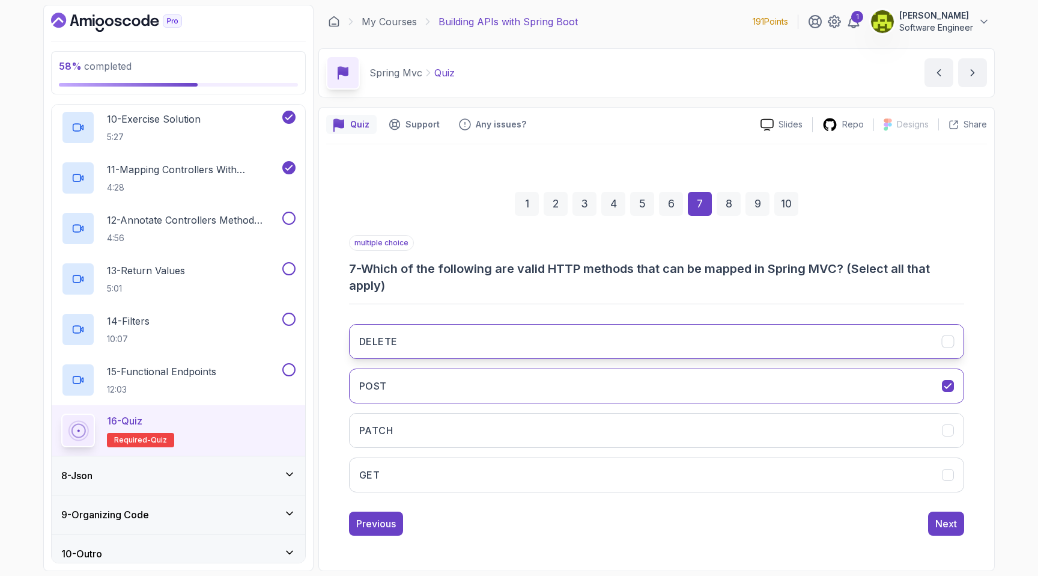
click at [445, 349] on button "DELETE" at bounding box center [656, 341] width 615 height 35
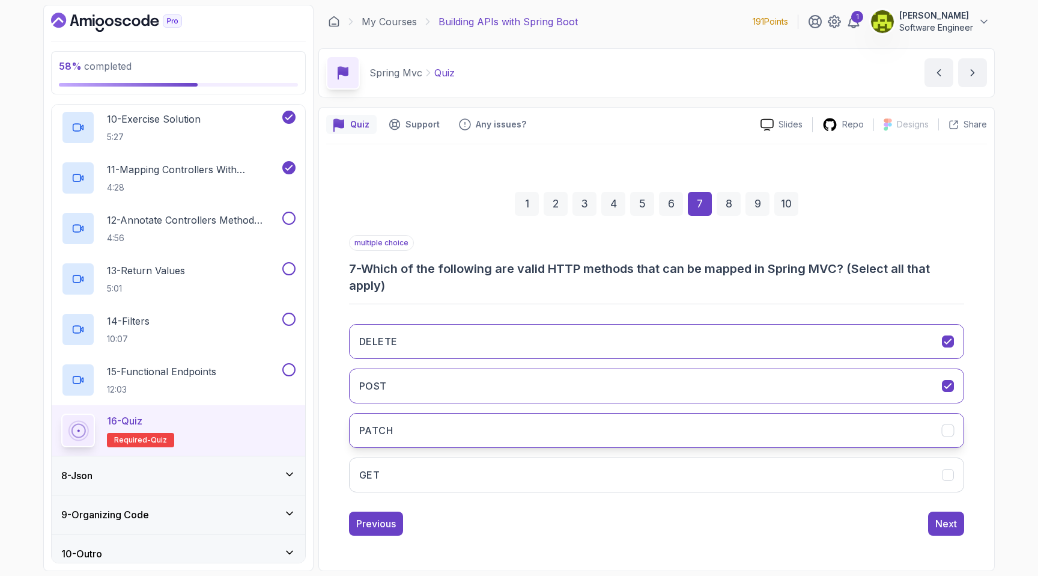
click at [445, 425] on button "PATCH" at bounding box center [656, 430] width 615 height 35
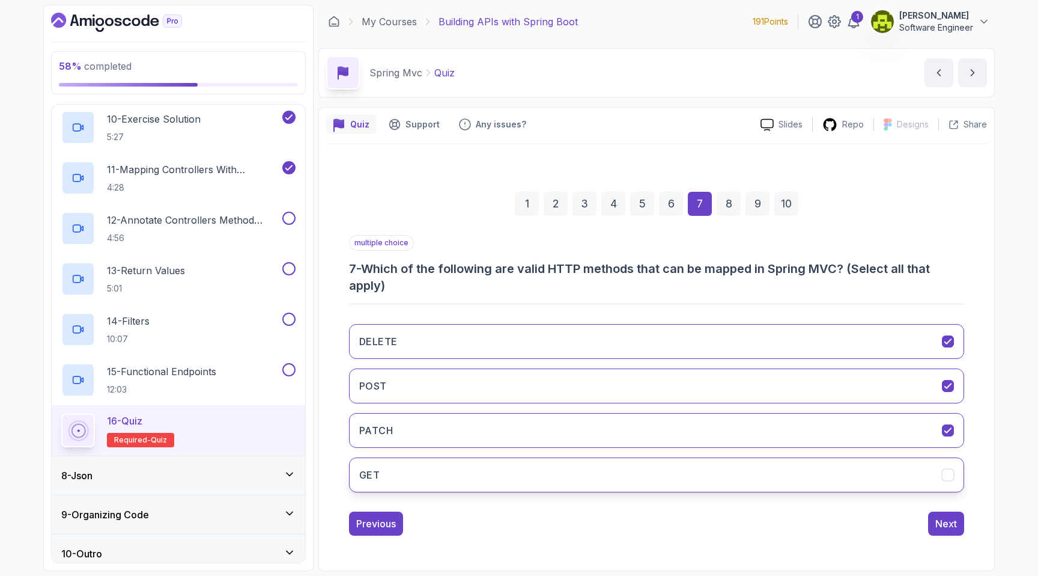
click at [474, 460] on button "GET" at bounding box center [656, 474] width 615 height 35
click at [952, 528] on div "Next" at bounding box center [947, 523] width 22 height 14
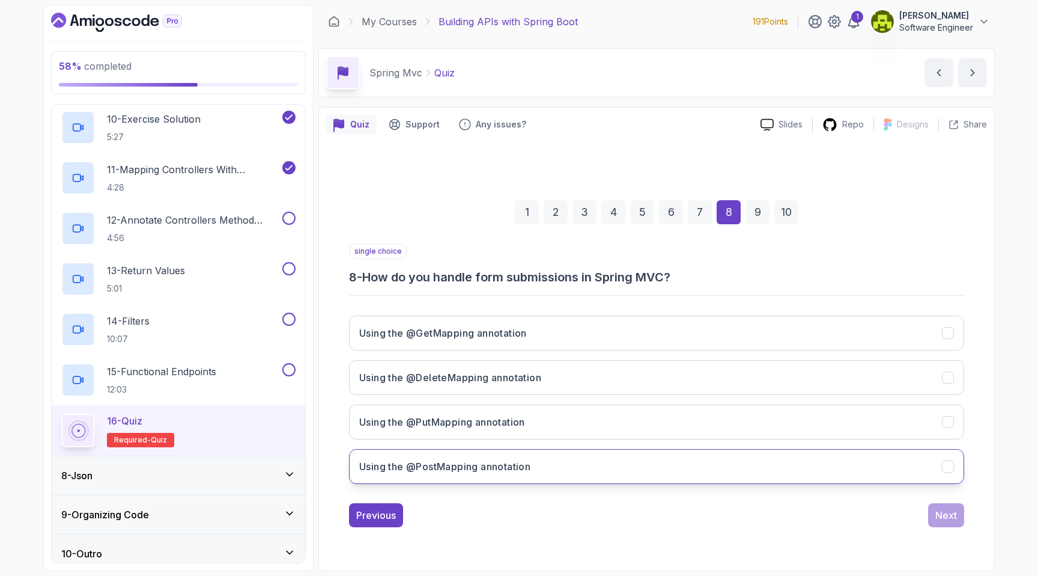
click at [516, 462] on h3 "Using the @PostMapping annotation" at bounding box center [444, 466] width 171 height 14
click at [947, 517] on div "Next" at bounding box center [947, 515] width 22 height 14
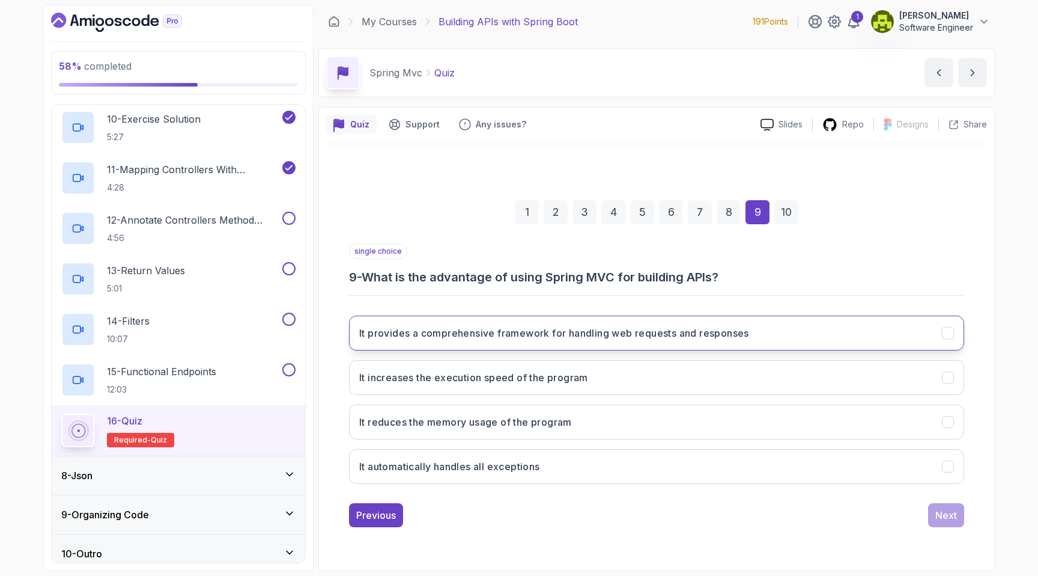
click at [606, 343] on button "It provides a comprehensive framework for handling web requests and responses" at bounding box center [656, 332] width 615 height 35
click at [948, 522] on button "Next" at bounding box center [946, 515] width 36 height 24
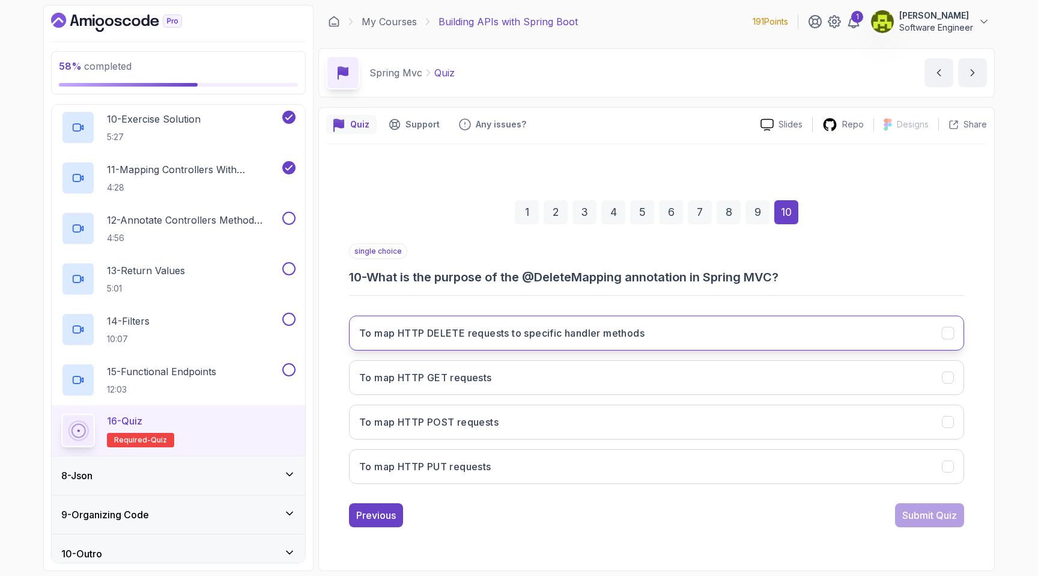
click at [547, 339] on h3 "To map HTTP DELETE requests to specific handler methods" at bounding box center [501, 333] width 285 height 14
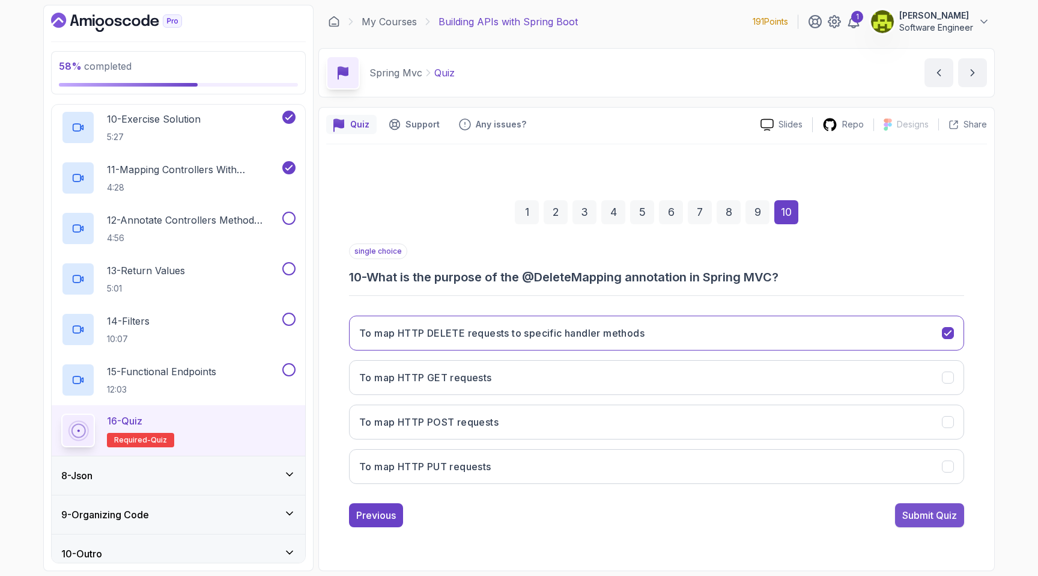
click at [910, 517] on div "Submit Quiz" at bounding box center [930, 515] width 55 height 14
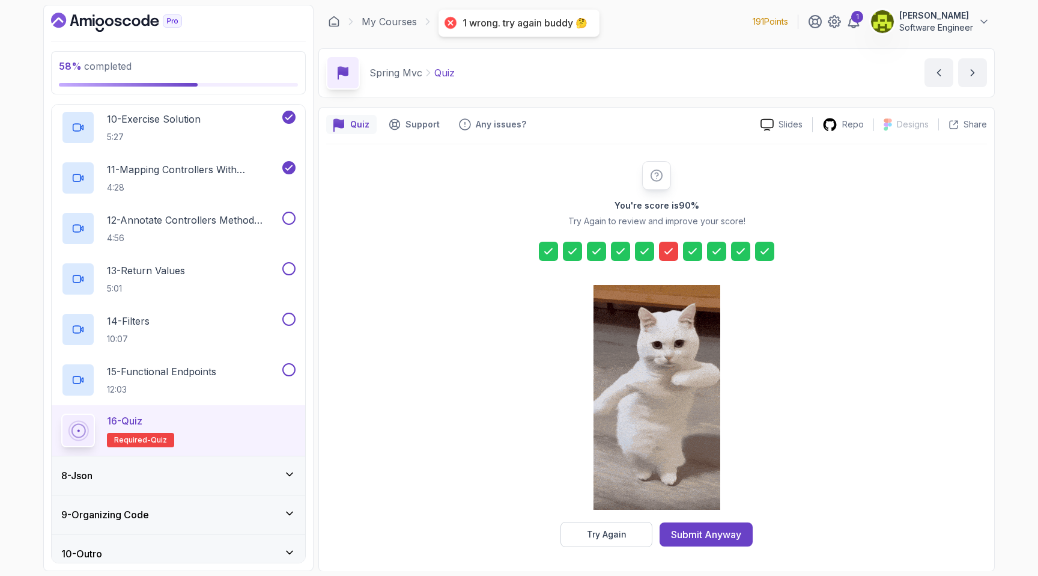
click at [670, 259] on div at bounding box center [668, 251] width 19 height 19
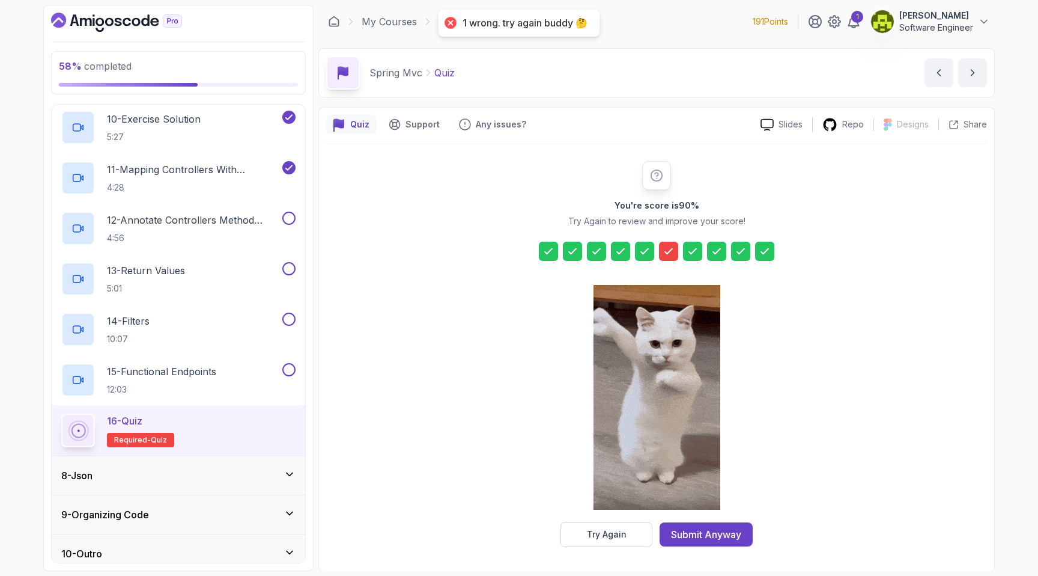
click at [670, 259] on div at bounding box center [668, 251] width 19 height 19
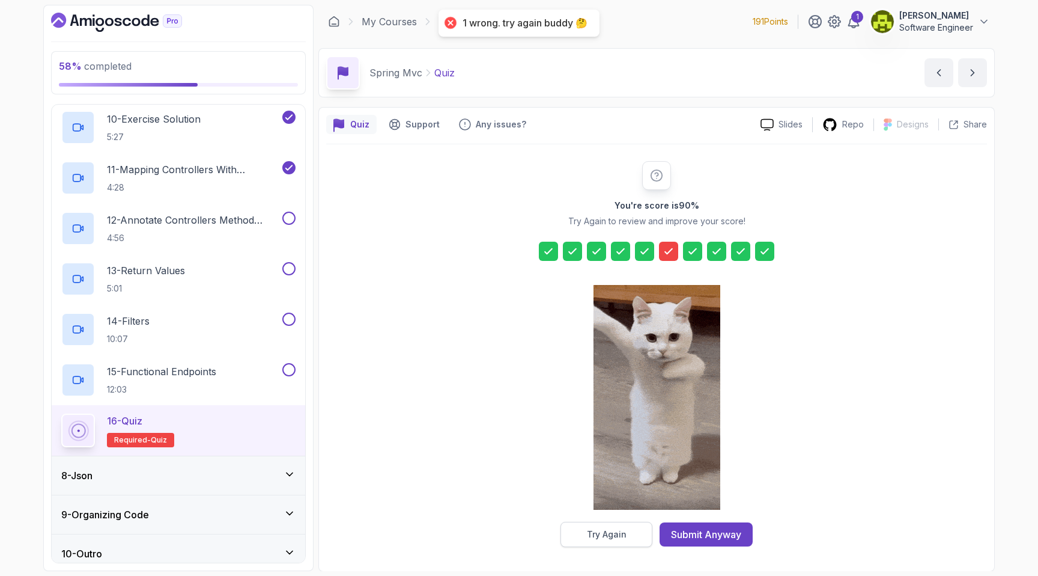
click at [602, 531] on div "Try Again" at bounding box center [607, 534] width 40 height 12
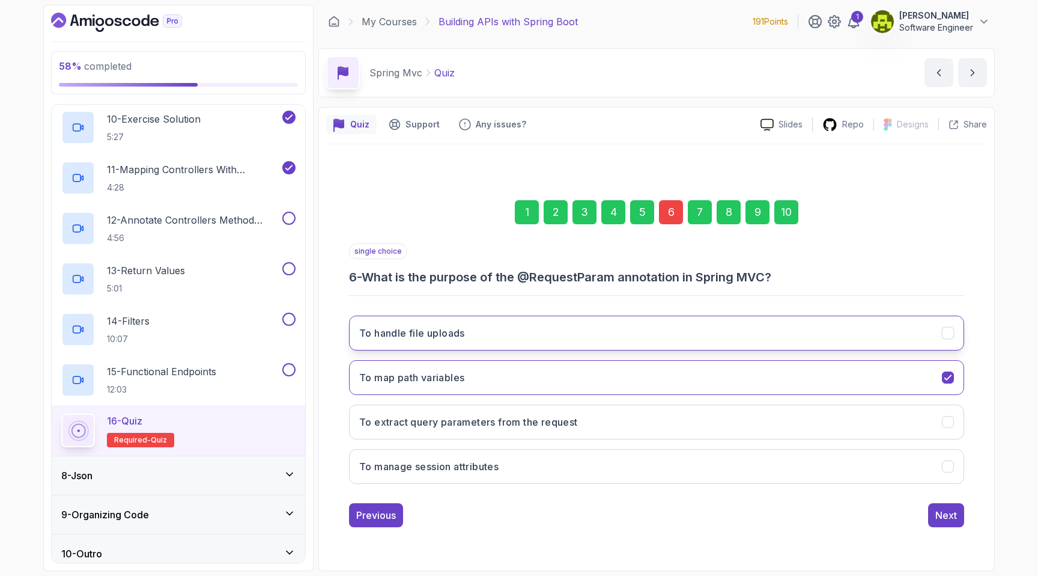
click at [600, 346] on button "To handle file uploads" at bounding box center [656, 332] width 615 height 35
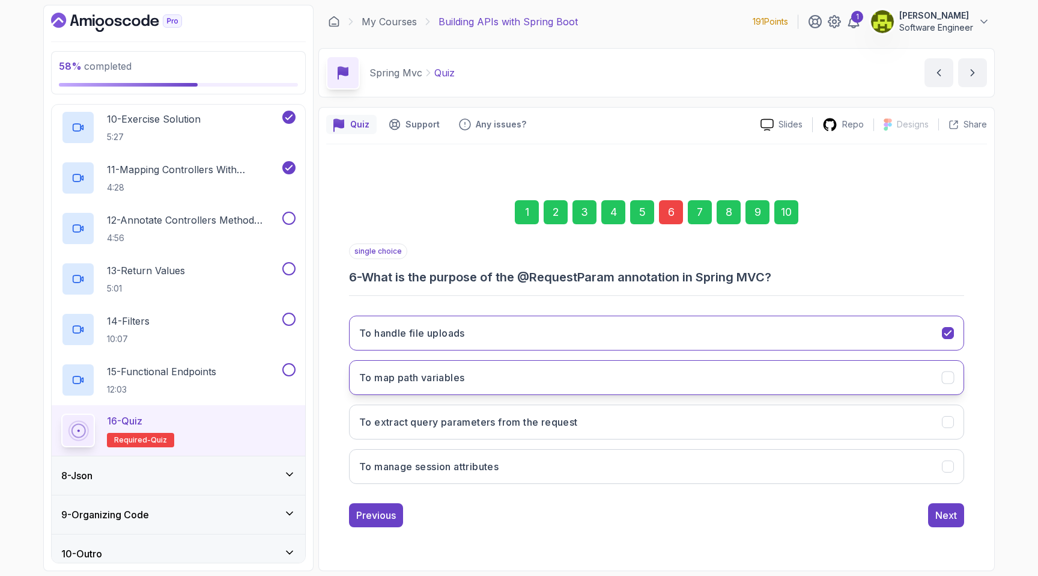
click at [600, 382] on button "To map path variables" at bounding box center [656, 377] width 615 height 35
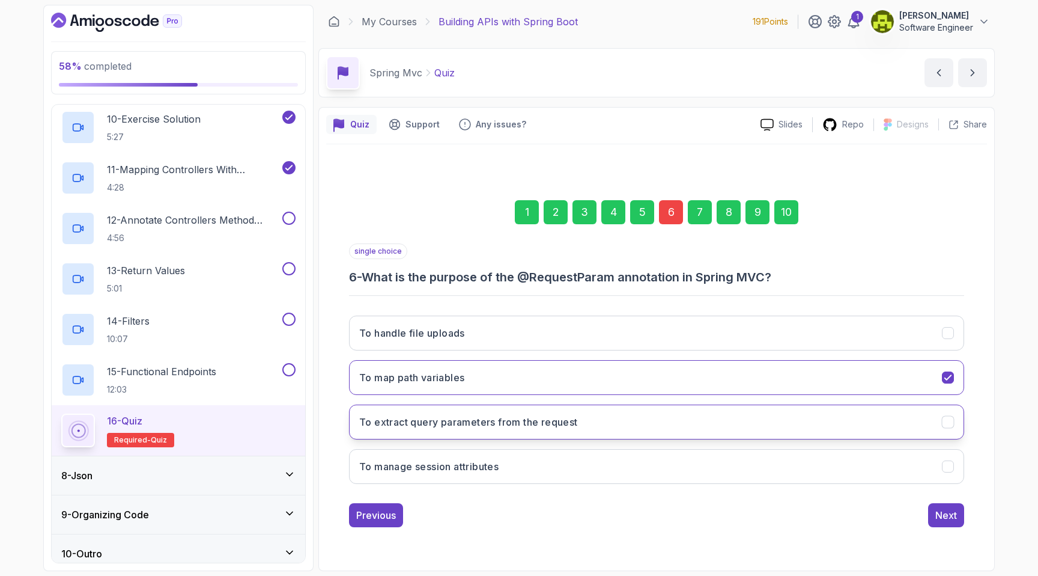
click at [608, 428] on button "To extract query parameters from the request" at bounding box center [656, 421] width 615 height 35
click at [958, 521] on button "Next" at bounding box center [946, 515] width 36 height 24
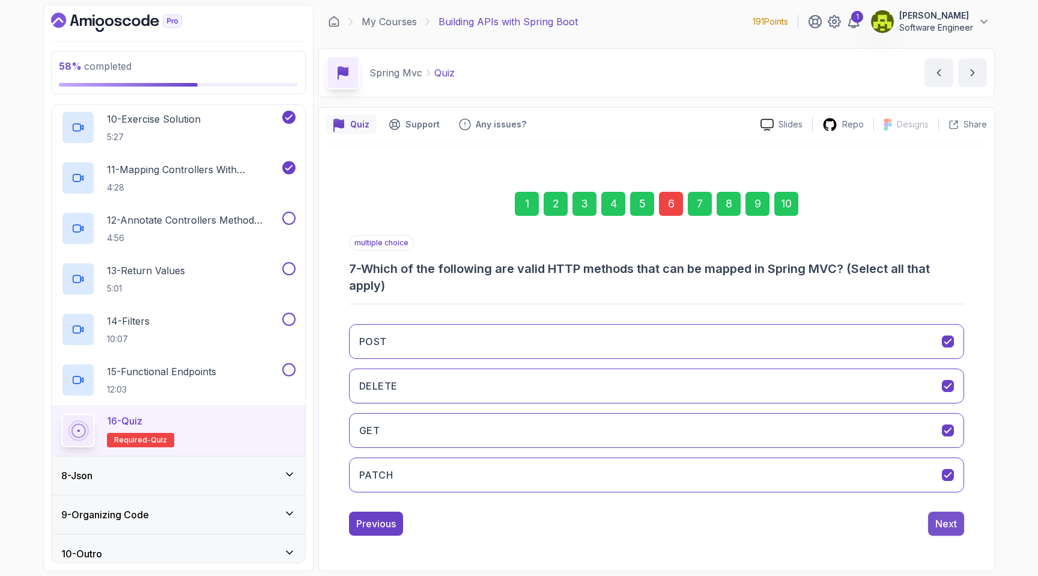
click at [941, 522] on div "Next" at bounding box center [947, 523] width 22 height 14
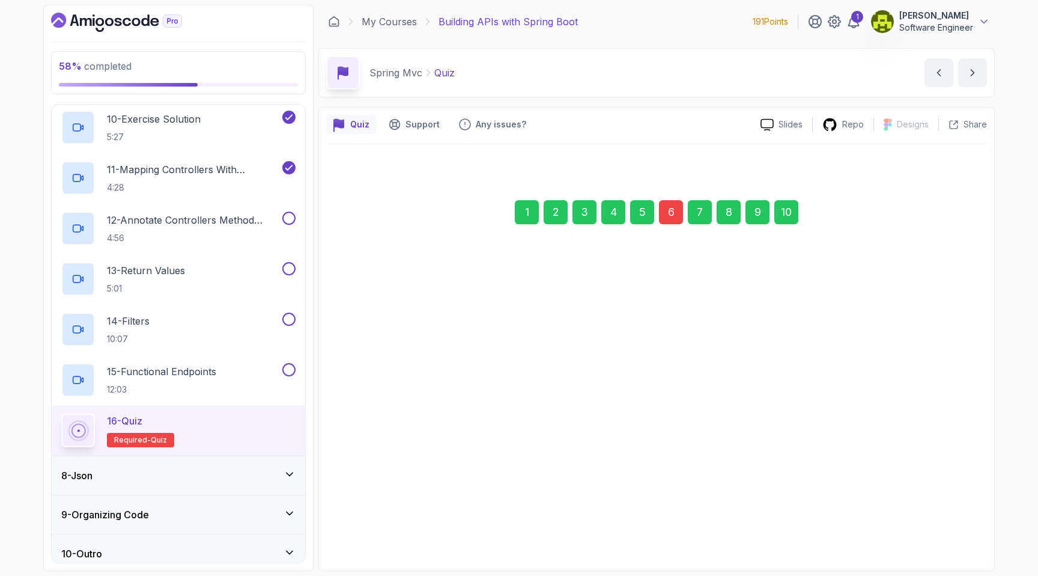
click at [941, 522] on button "Next" at bounding box center [946, 514] width 36 height 24
click at [941, 518] on div "Next" at bounding box center [947, 514] width 22 height 14
click at [941, 517] on div "Submit Quiz" at bounding box center [930, 515] width 55 height 14
